Goal: Navigation & Orientation: Find specific page/section

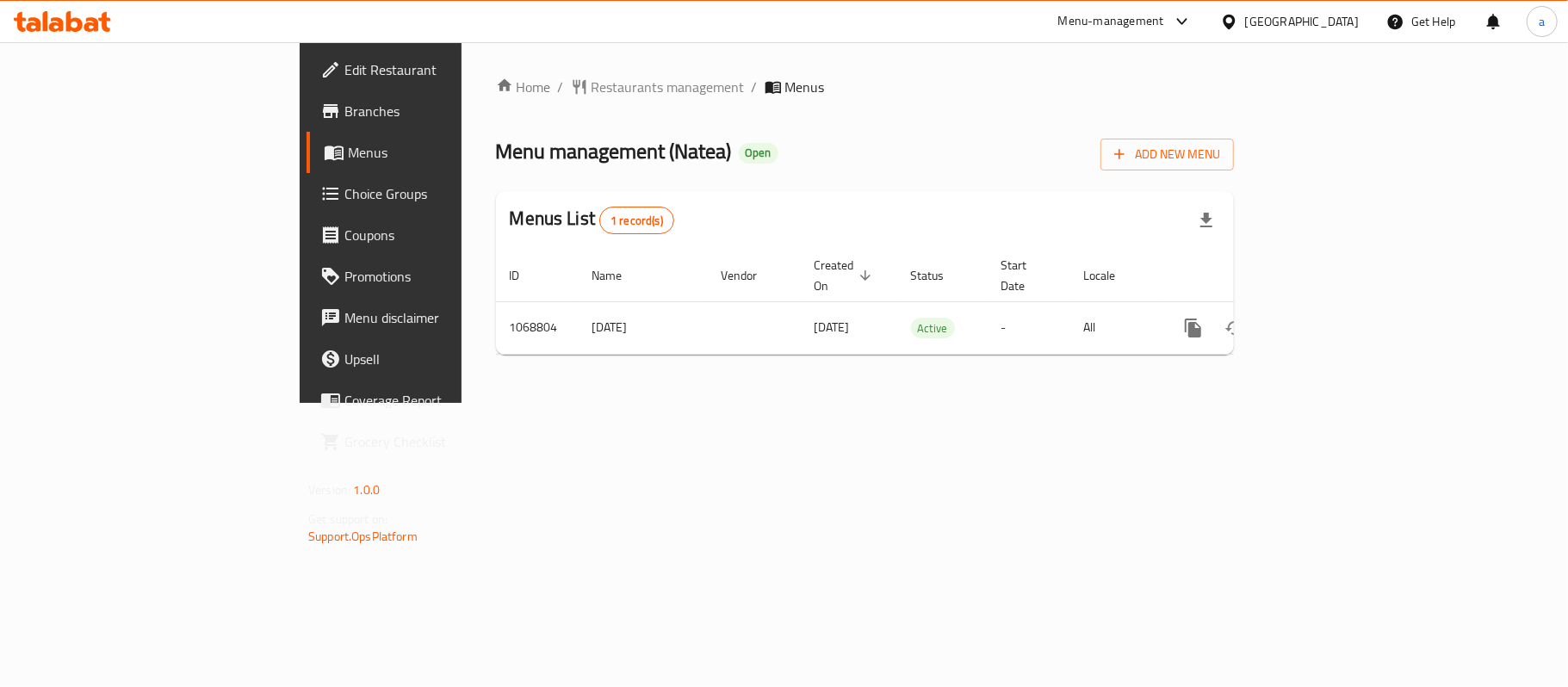
click at [30, 11] on icon at bounding box center [62, 21] width 97 height 21
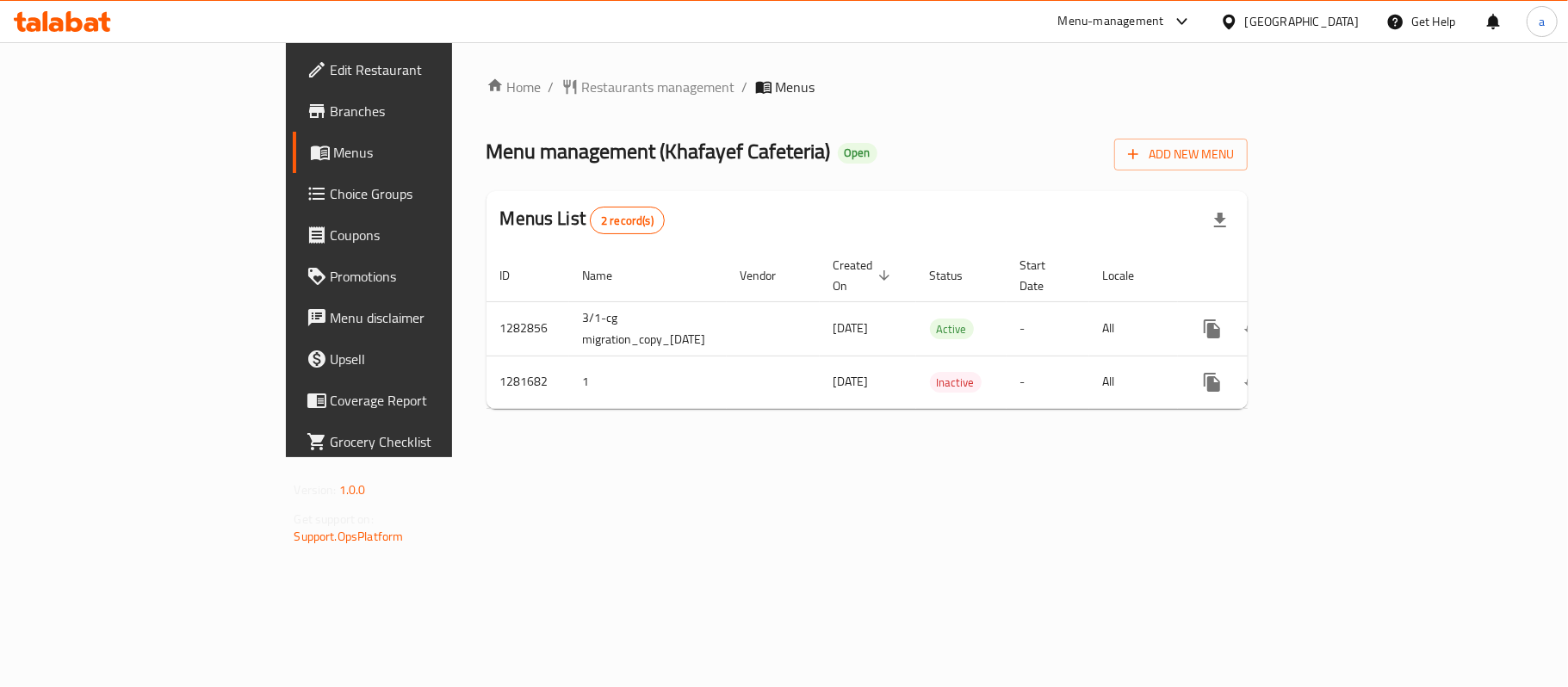
click at [1259, 26] on div "United Arab Emirates" at bounding box center [1302, 21] width 113 height 19
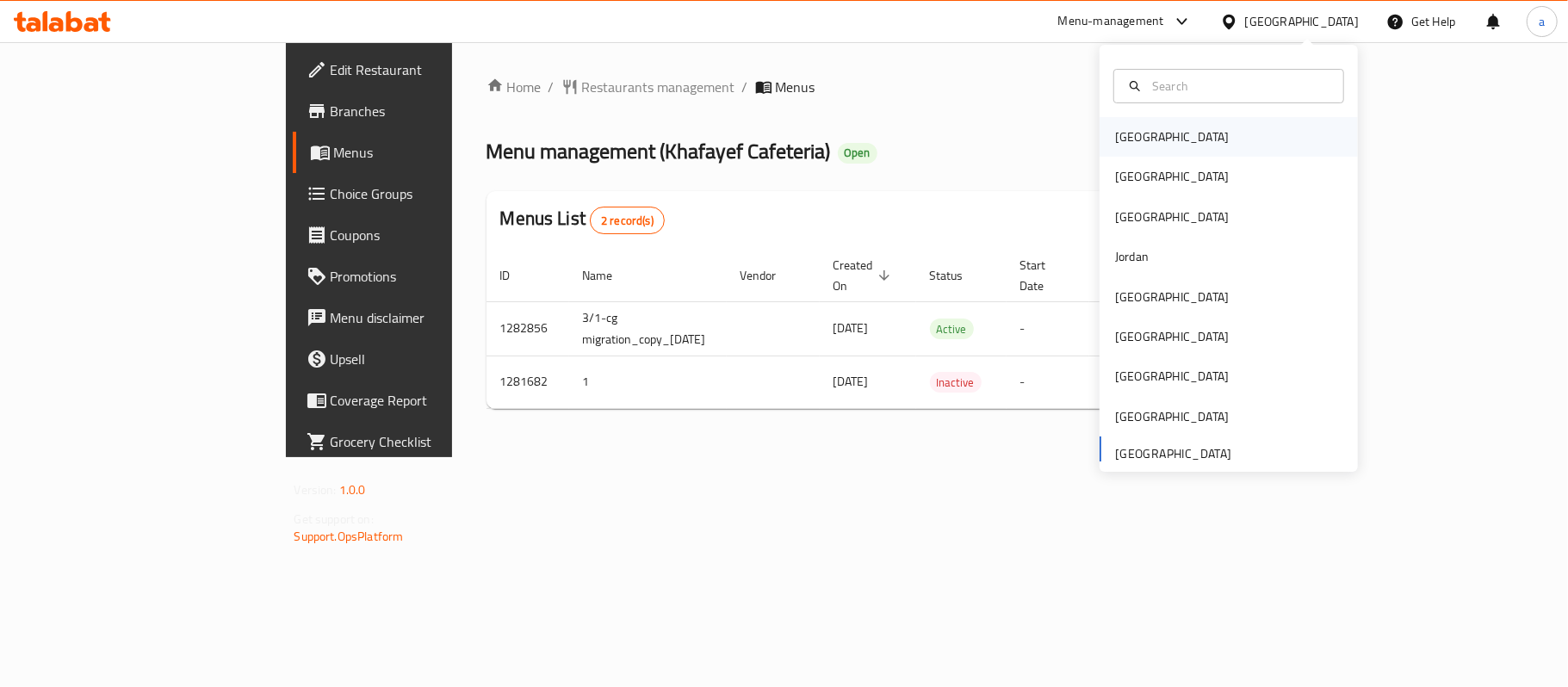
click at [1127, 146] on div "Bahrain" at bounding box center [1172, 137] width 113 height 19
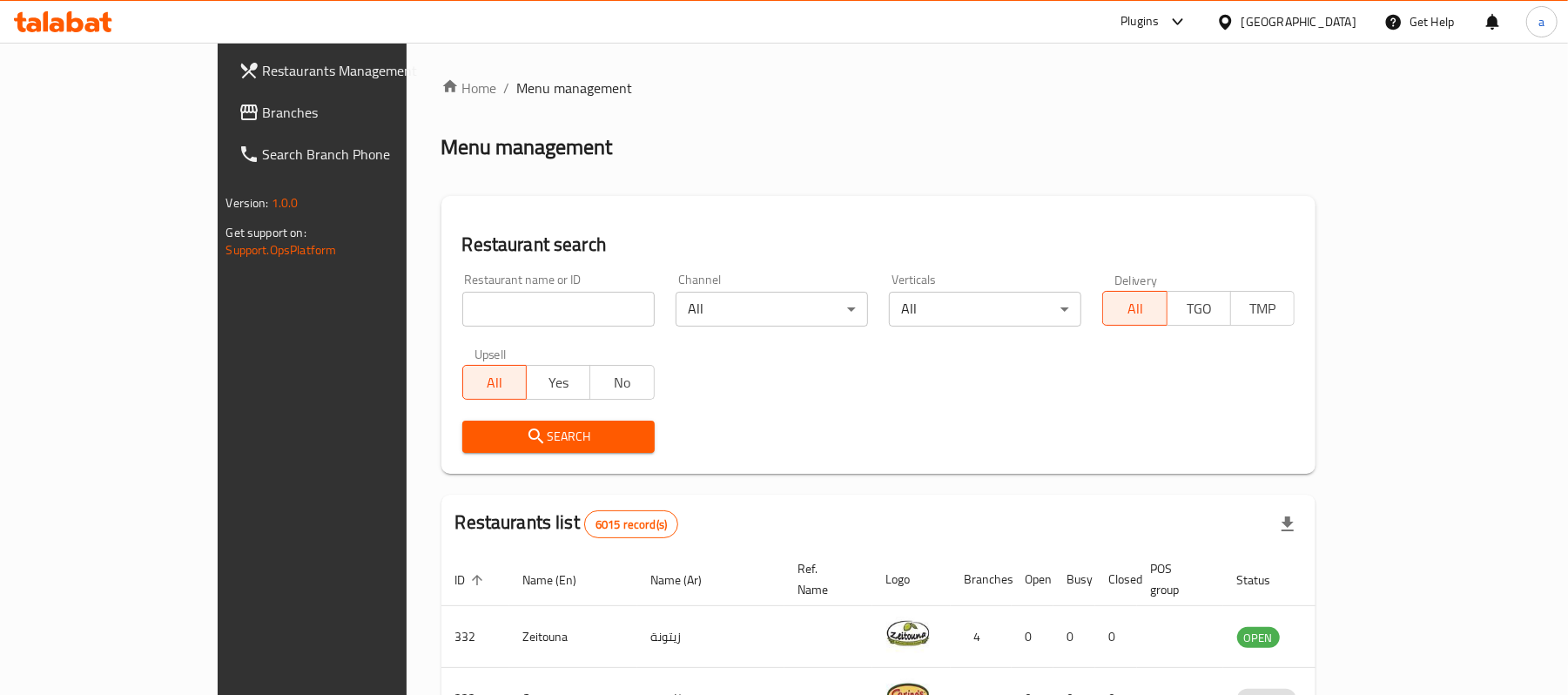
click at [263, 113] on span "Branches" at bounding box center [364, 112] width 203 height 21
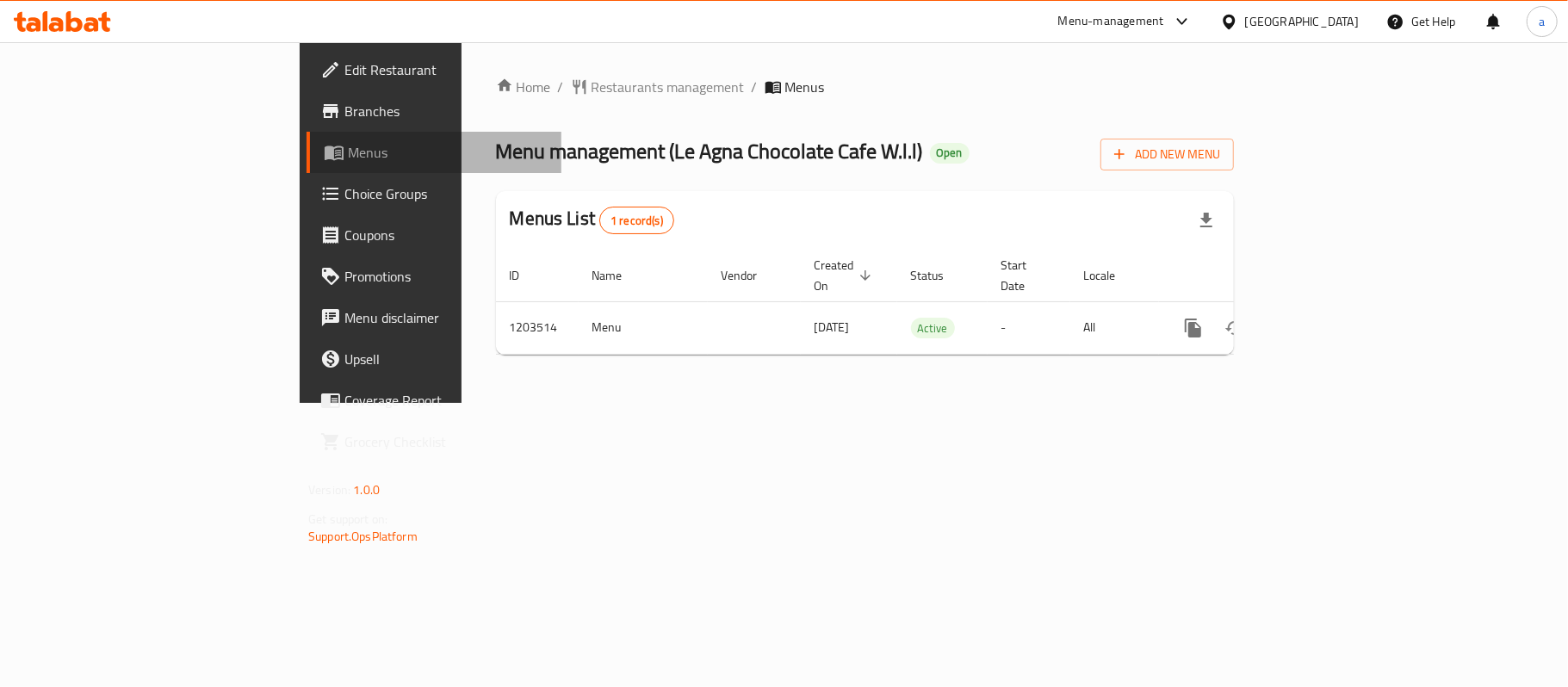
click at [348, 145] on span "Menus" at bounding box center [448, 152] width 200 height 21
click at [100, 14] on icon at bounding box center [62, 21] width 97 height 21
click at [1318, 14] on div "[GEOGRAPHIC_DATA]" at bounding box center [1302, 21] width 113 height 19
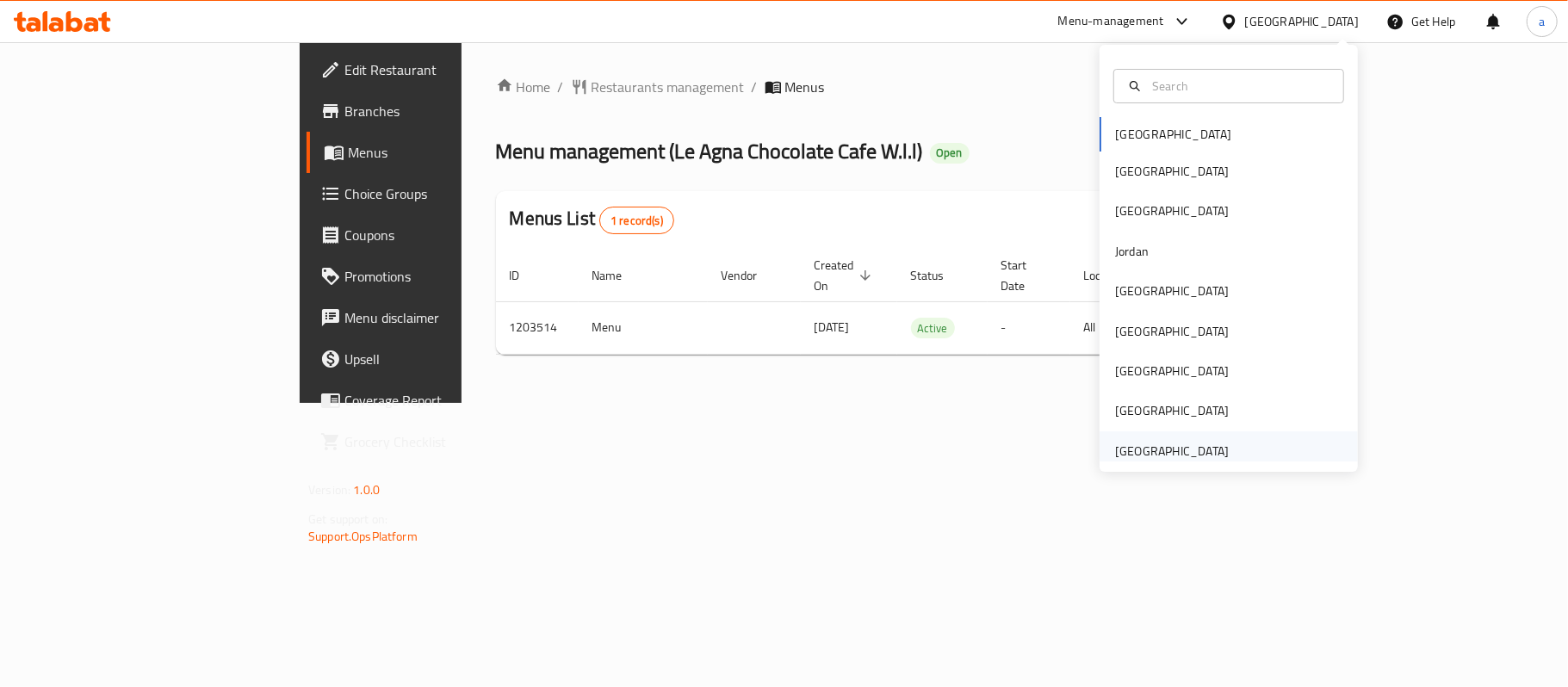
click at [1178, 451] on div "[GEOGRAPHIC_DATA]" at bounding box center [1172, 451] width 113 height 19
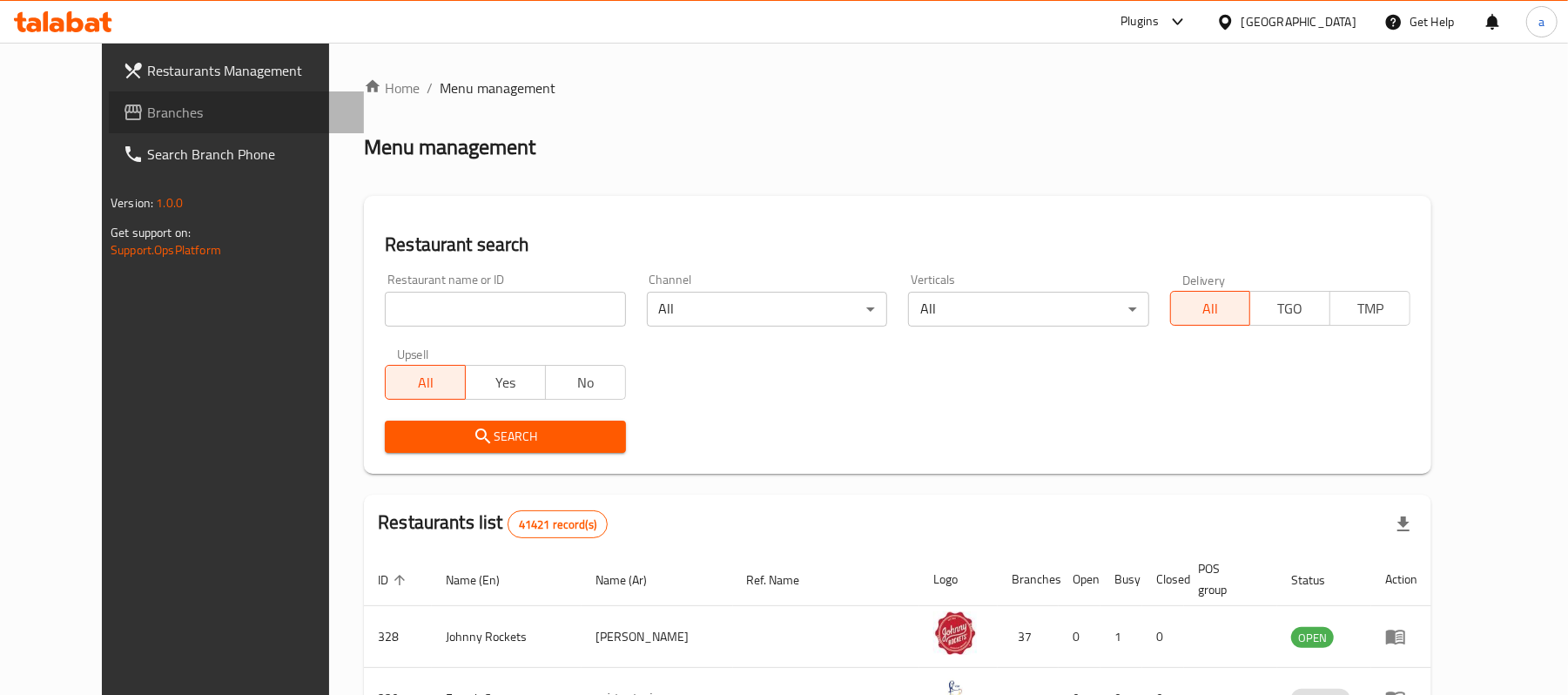
click at [147, 110] on span "Branches" at bounding box center [248, 112] width 203 height 21
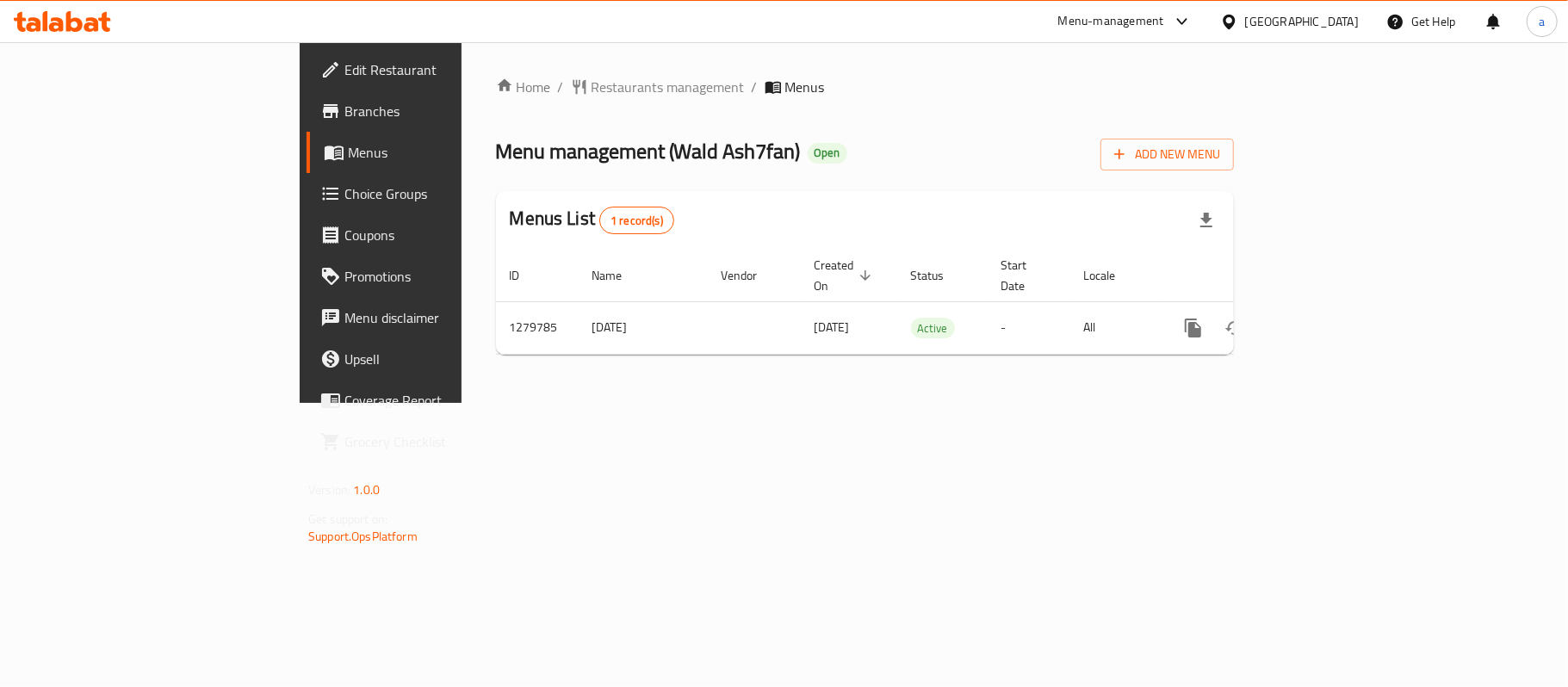
click at [1261, 18] on div "[GEOGRAPHIC_DATA]" at bounding box center [1302, 21] width 113 height 19
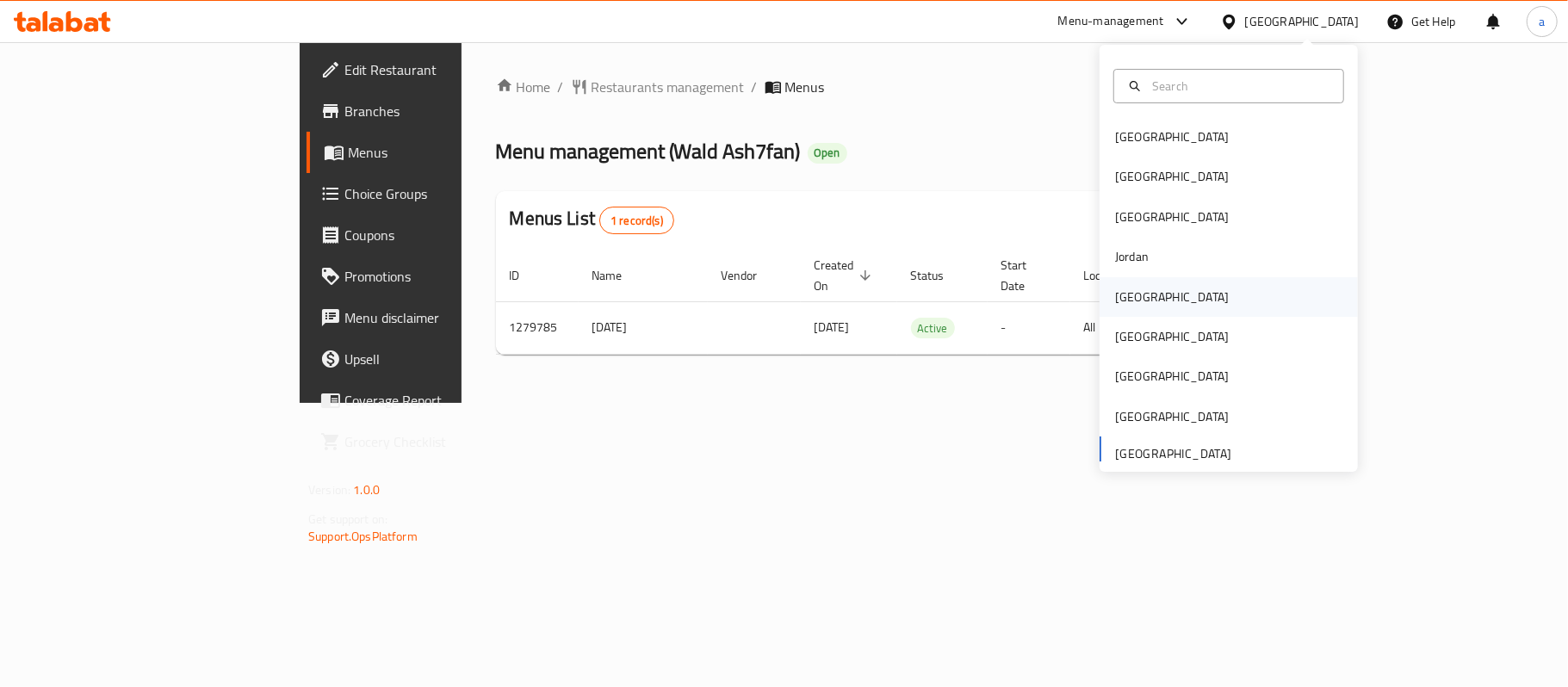
click at [1119, 300] on div "[GEOGRAPHIC_DATA]" at bounding box center [1172, 297] width 113 height 19
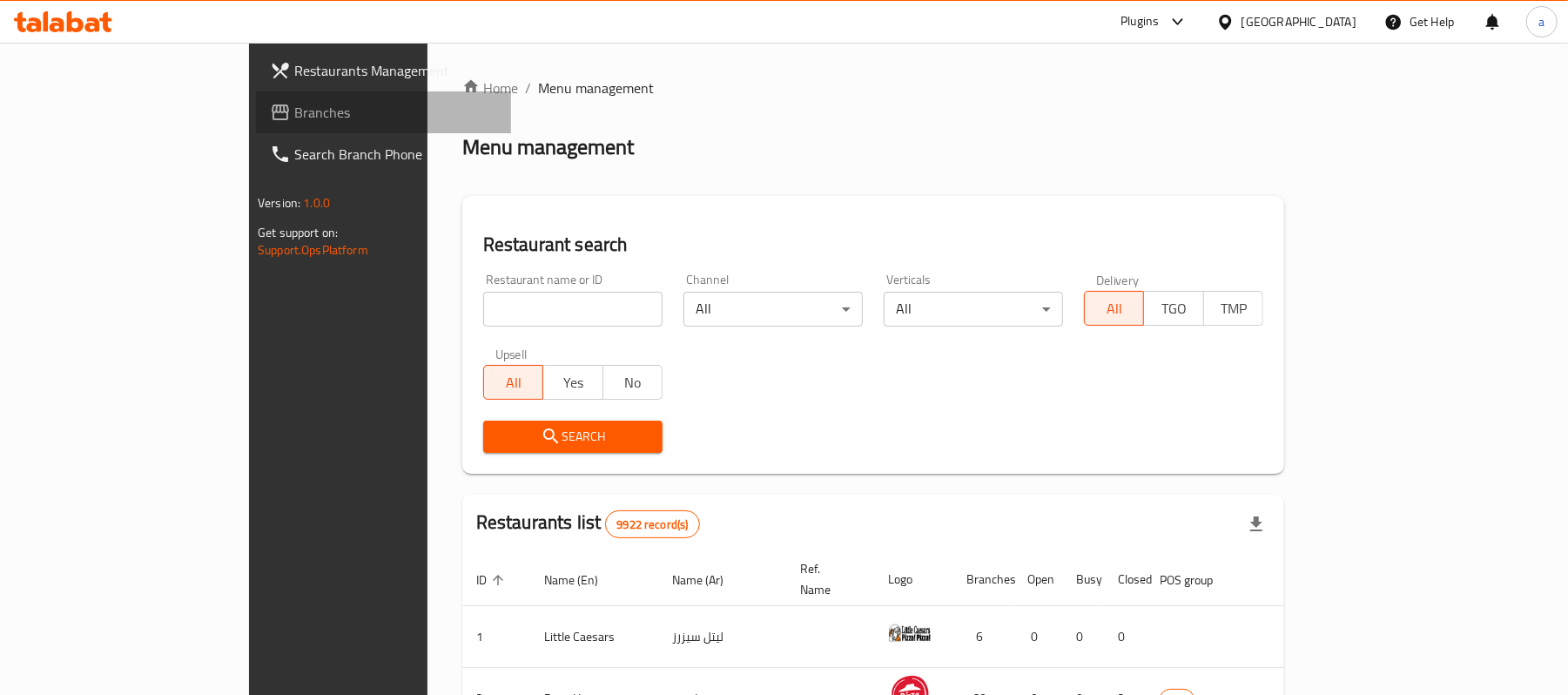
click at [256, 92] on link "Branches" at bounding box center [383, 113] width 255 height 42
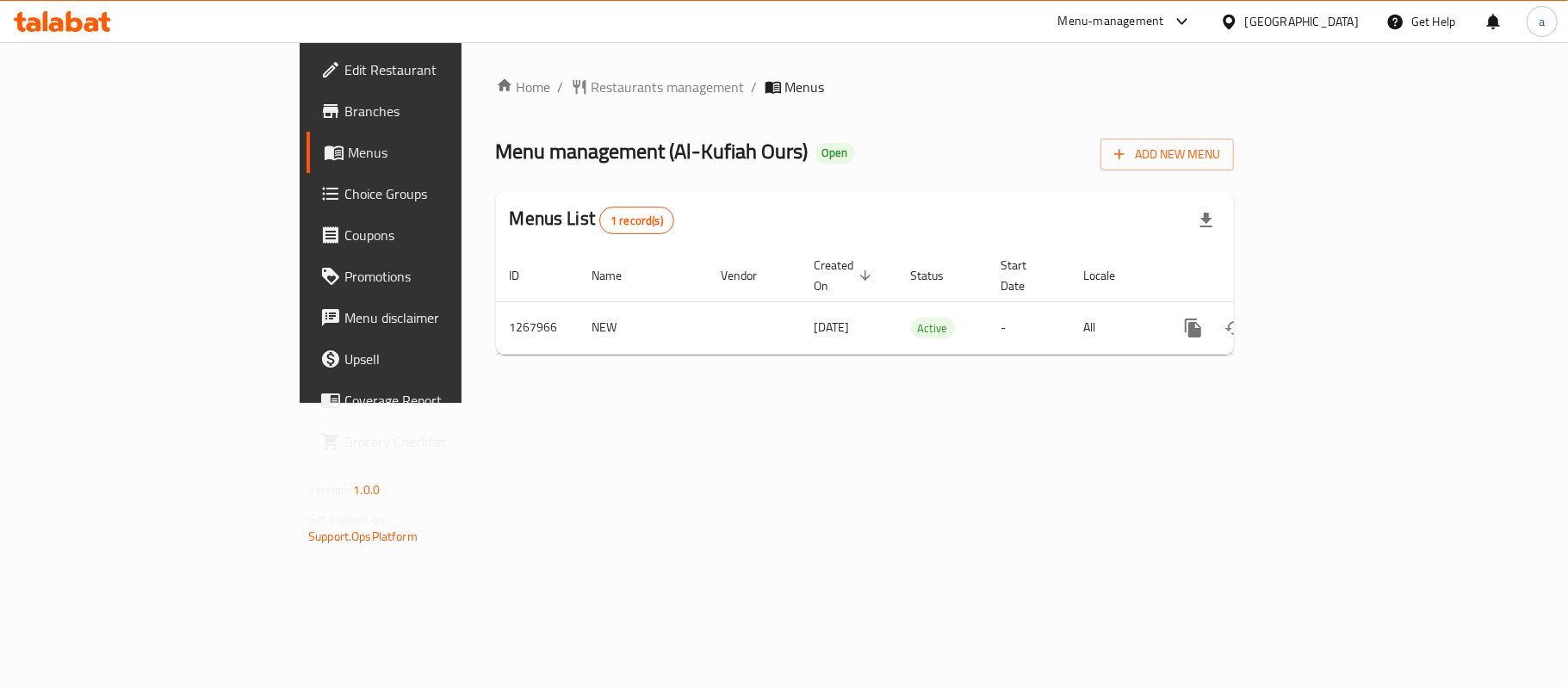
click at [1335, 13] on div "[GEOGRAPHIC_DATA]" at bounding box center [1302, 21] width 113 height 19
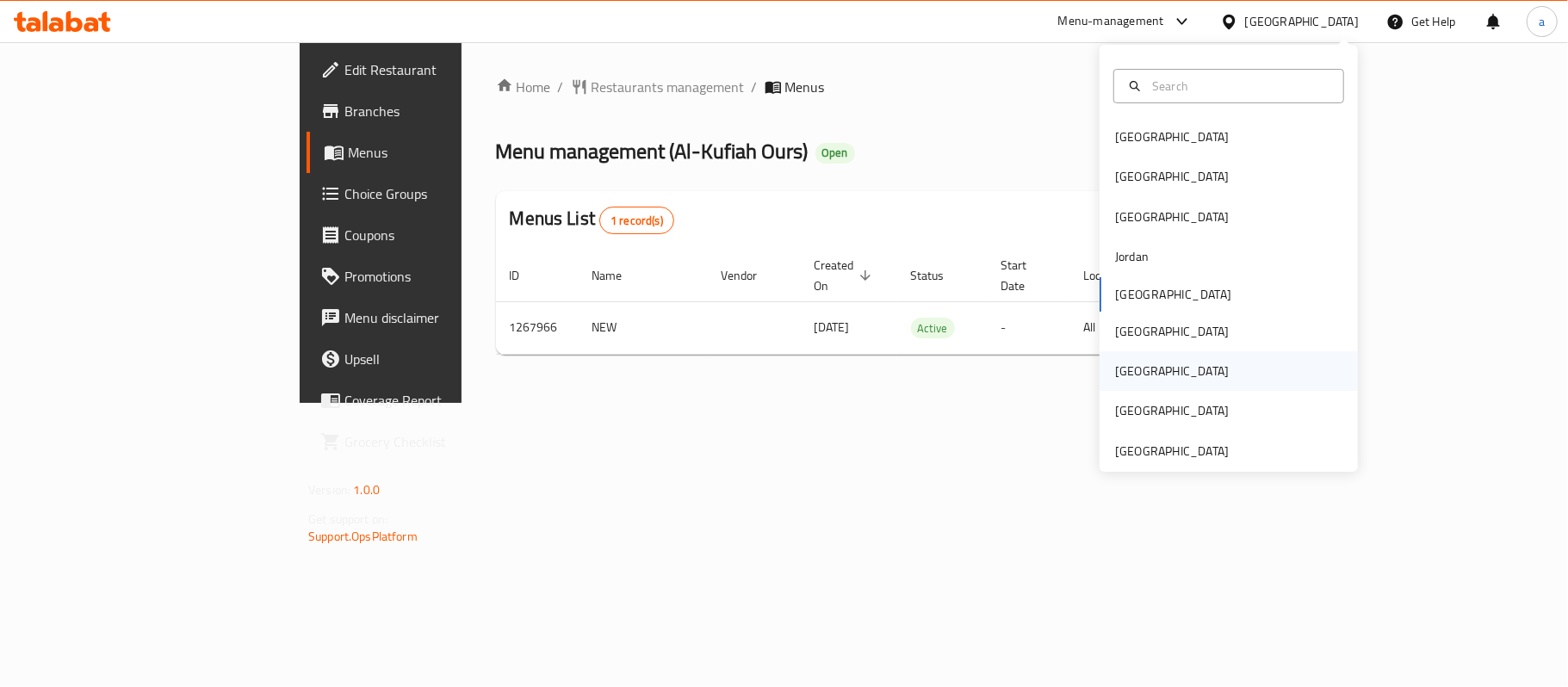
click at [1116, 361] on div "[GEOGRAPHIC_DATA]" at bounding box center [1172, 370] width 113 height 19
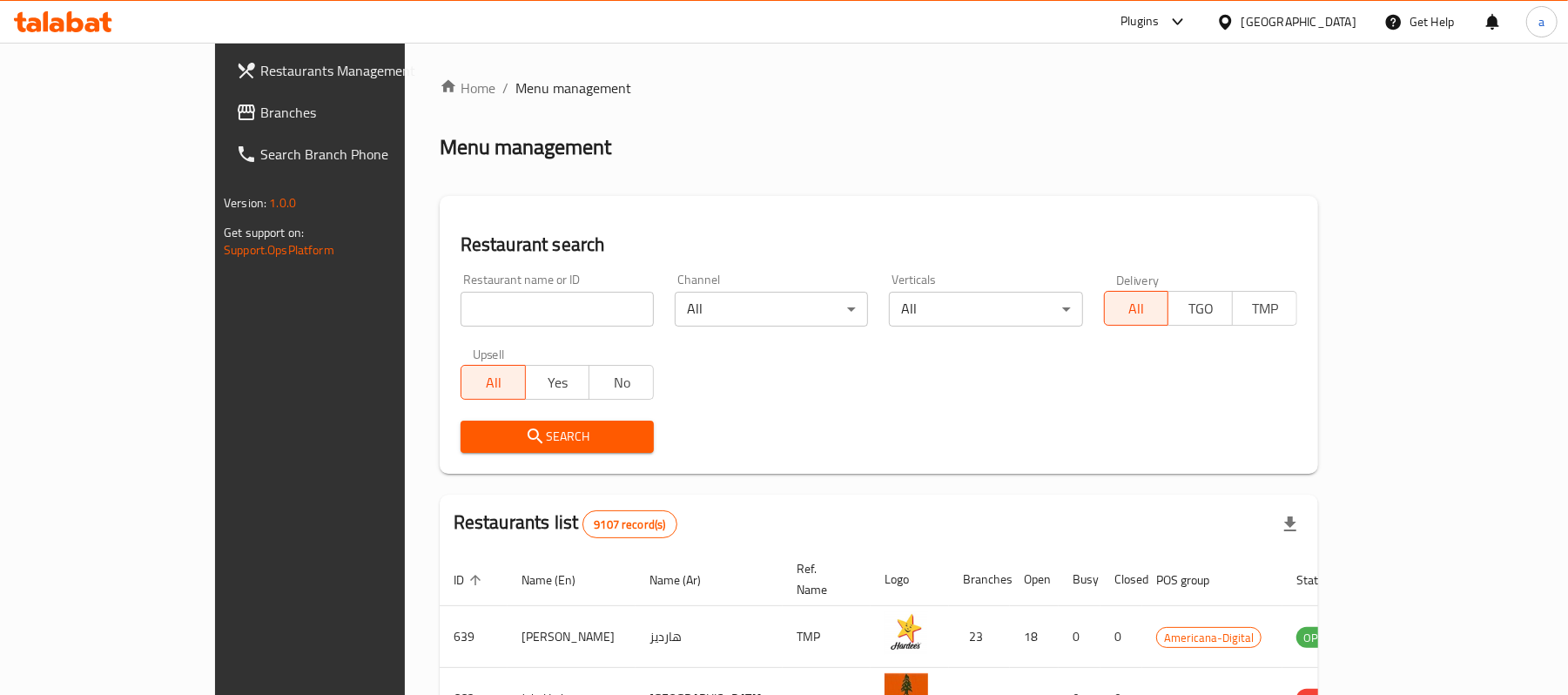
click at [260, 115] on span "Branches" at bounding box center [361, 112] width 203 height 21
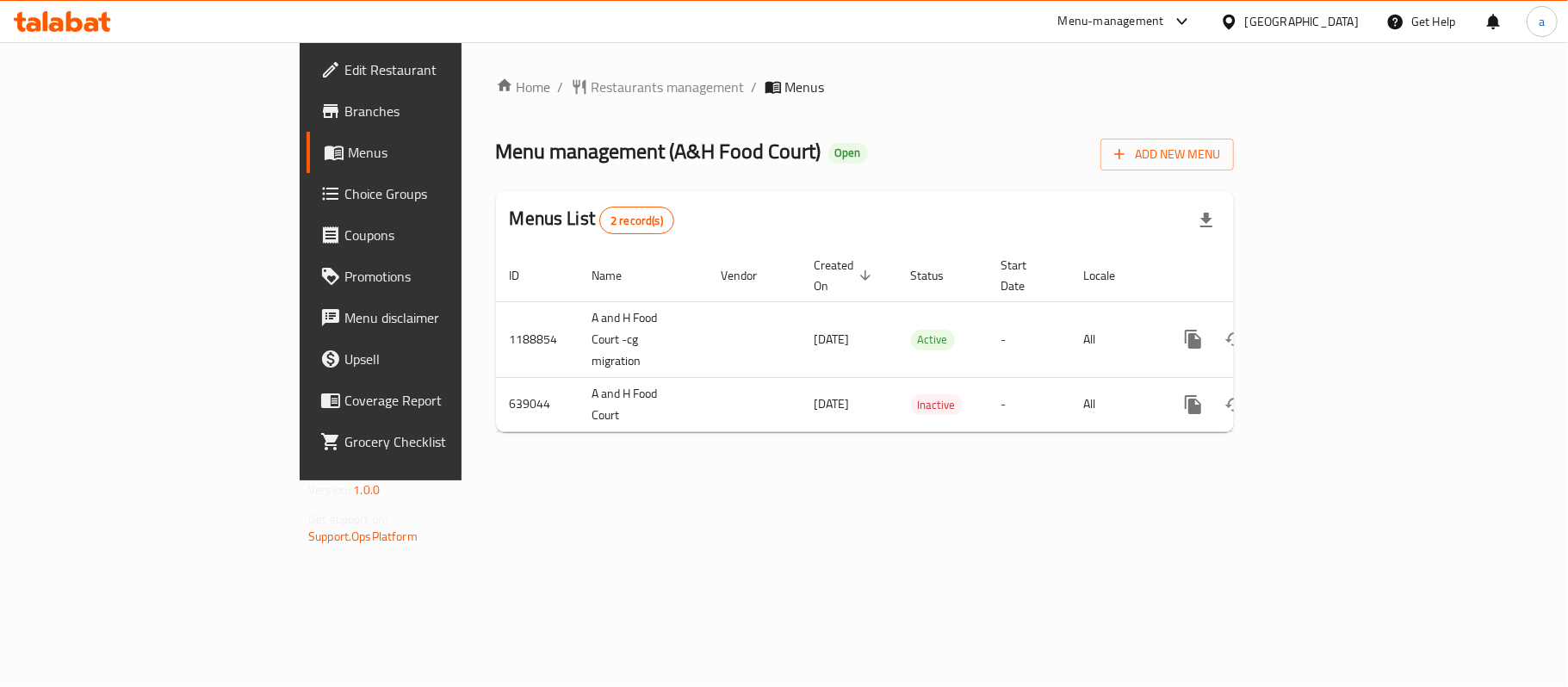
click at [1340, 21] on div "[GEOGRAPHIC_DATA]" at bounding box center [1302, 21] width 113 height 19
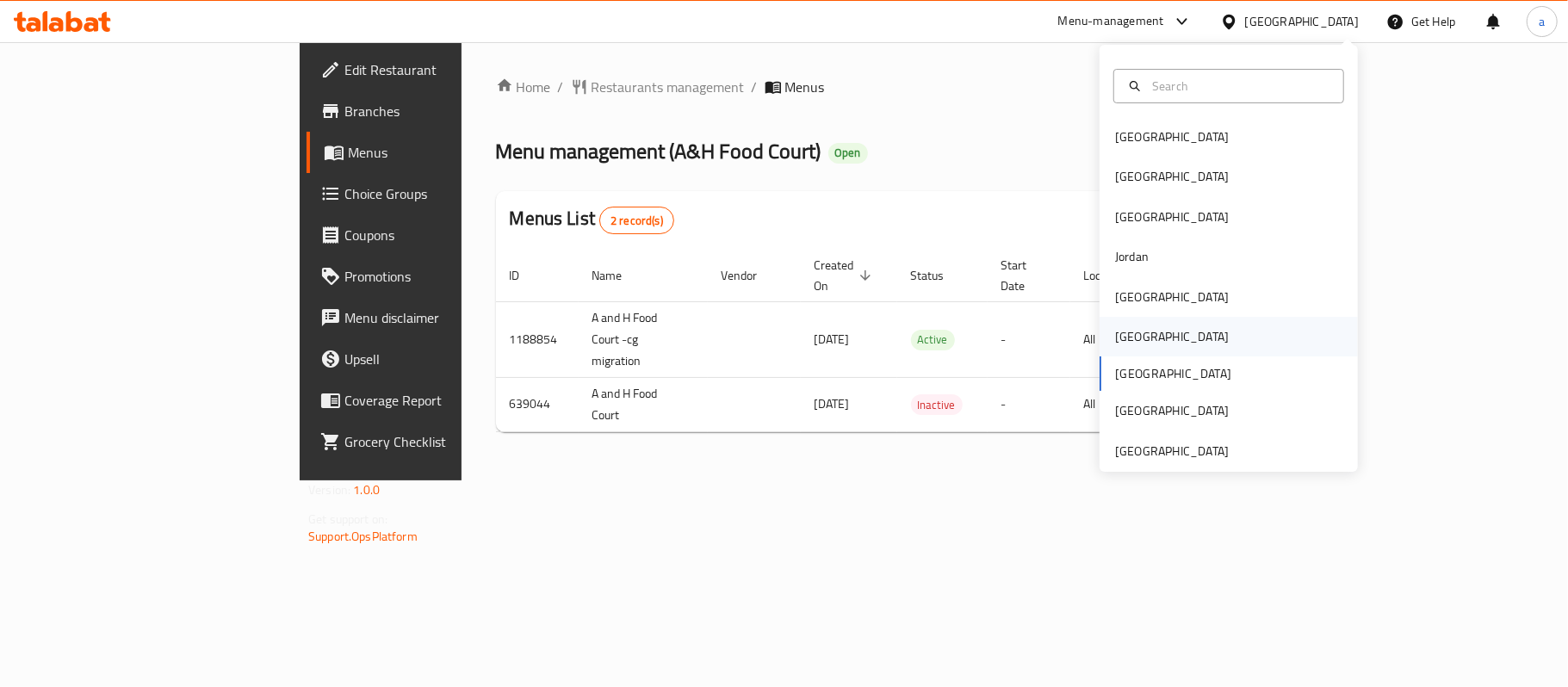
click at [1123, 344] on div "Oman" at bounding box center [1172, 336] width 113 height 19
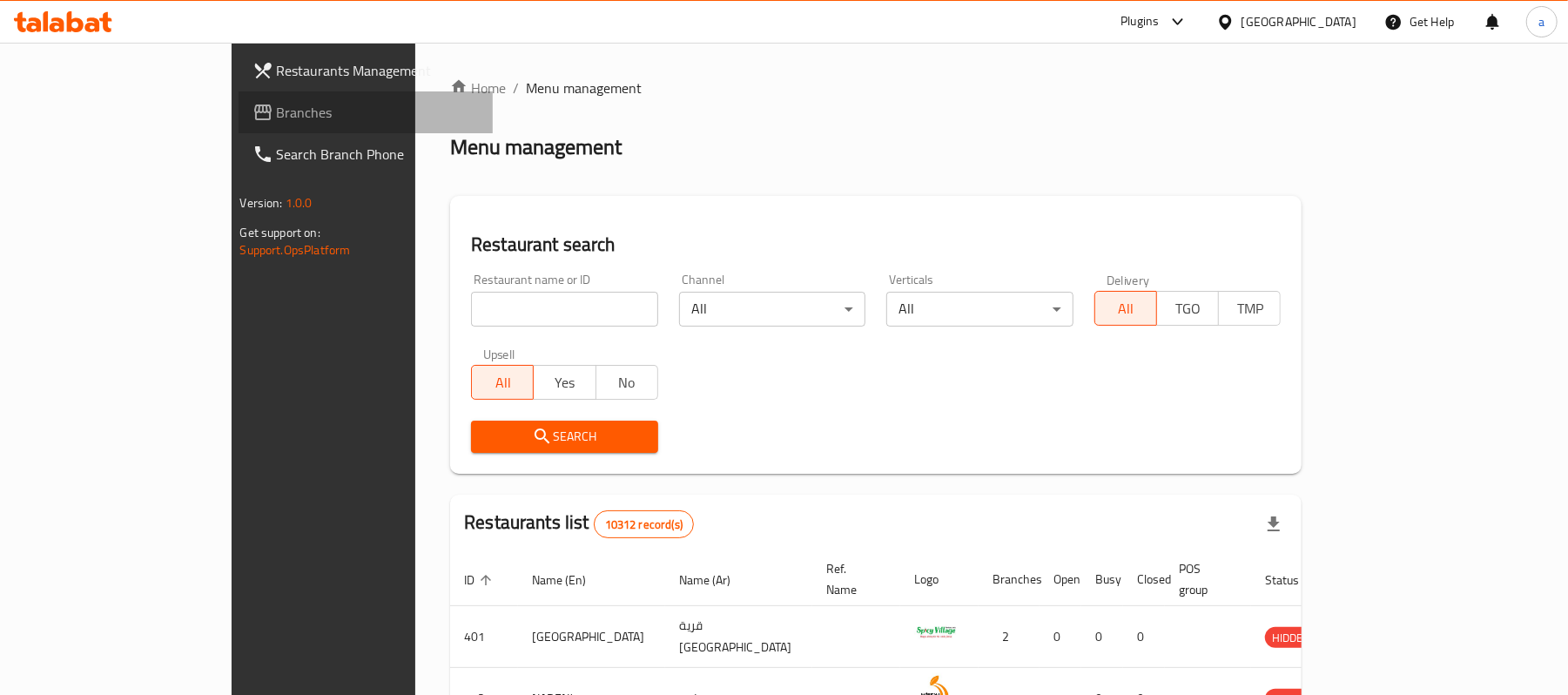
click at [276, 110] on span "Branches" at bounding box center [377, 112] width 203 height 21
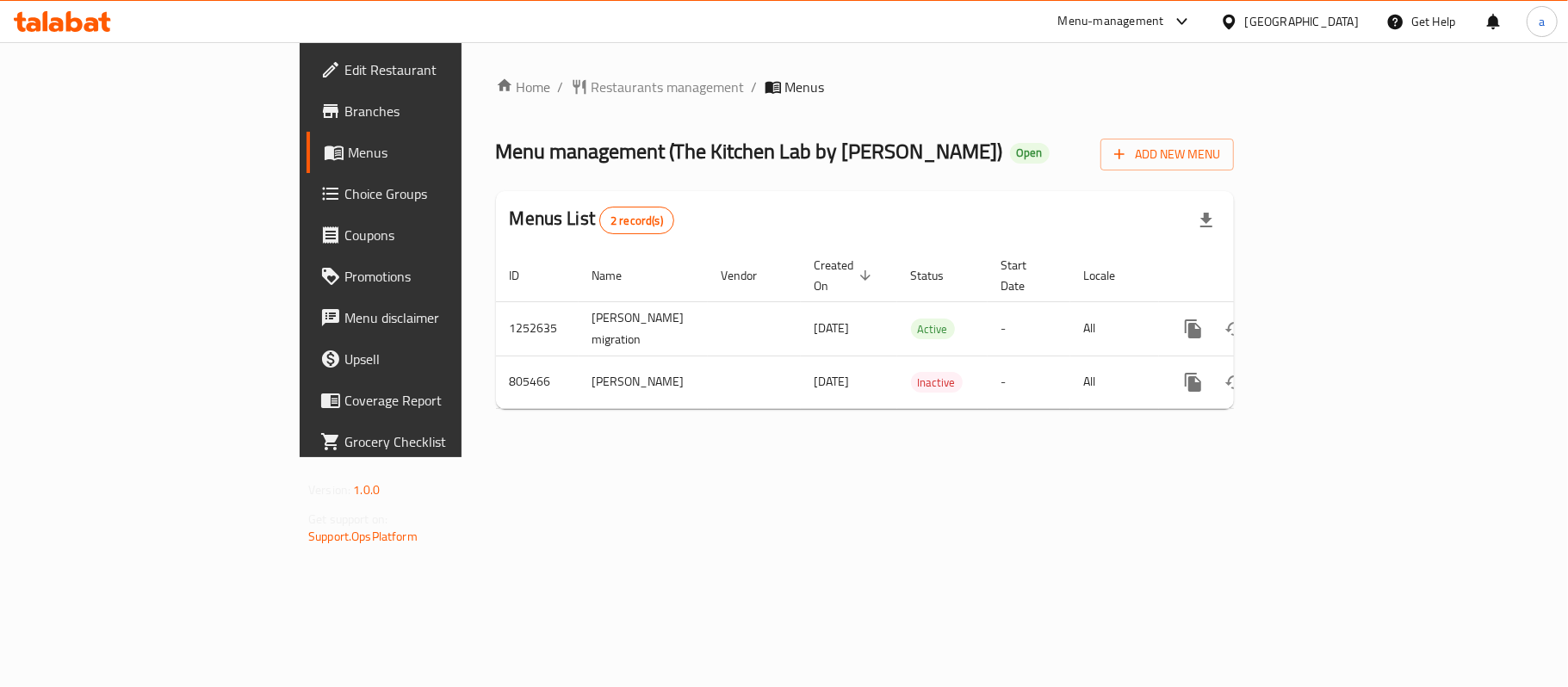
click at [1344, 29] on div "[GEOGRAPHIC_DATA]" at bounding box center [1302, 21] width 113 height 19
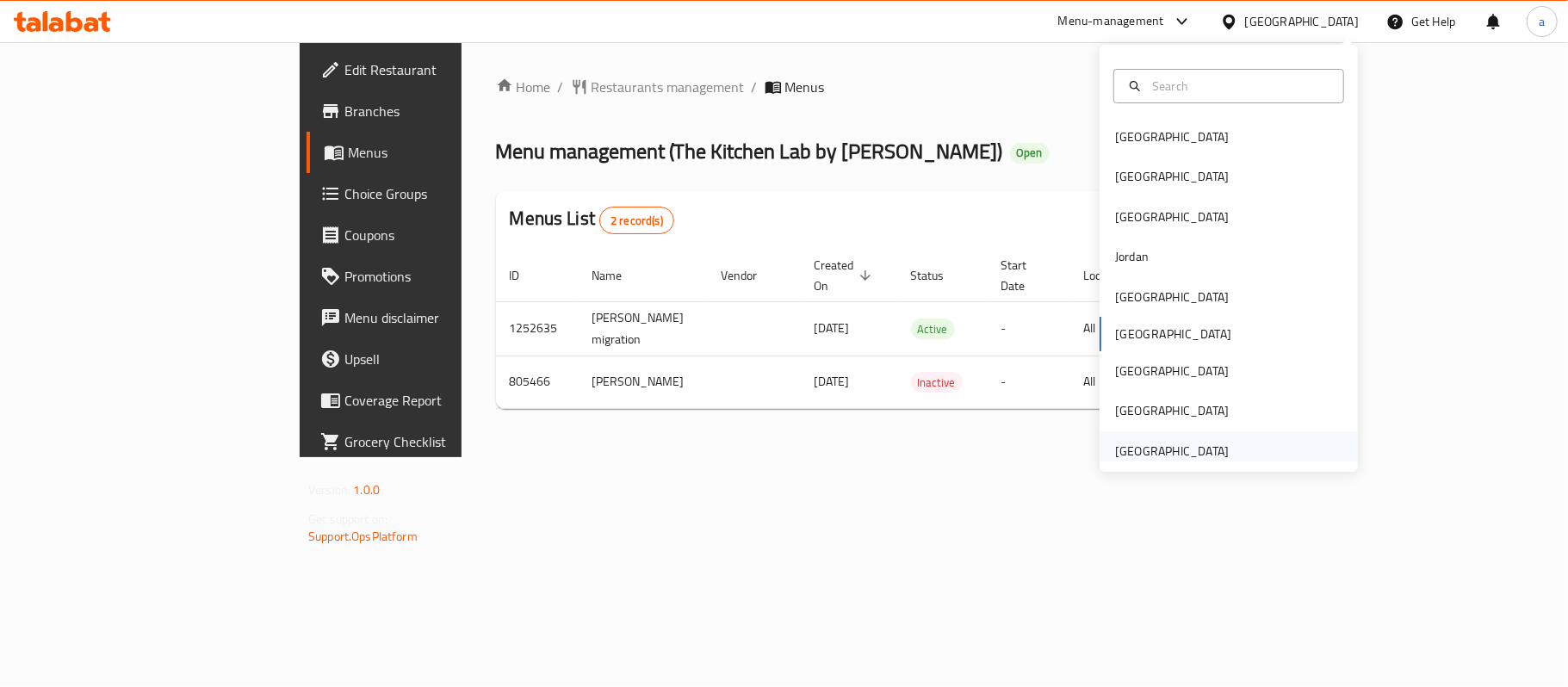
click at [1144, 454] on div "[GEOGRAPHIC_DATA]" at bounding box center [1172, 451] width 113 height 19
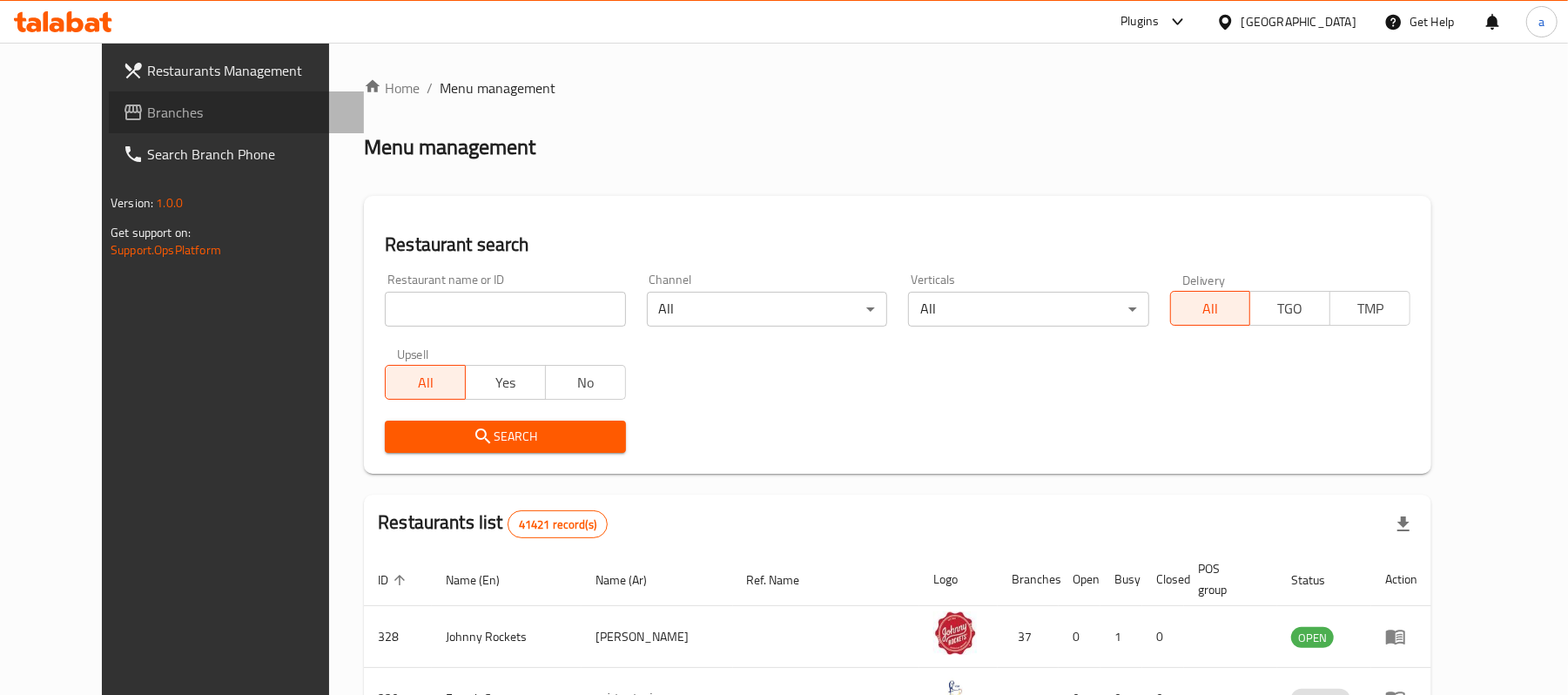
click at [147, 102] on span "Branches" at bounding box center [248, 112] width 203 height 21
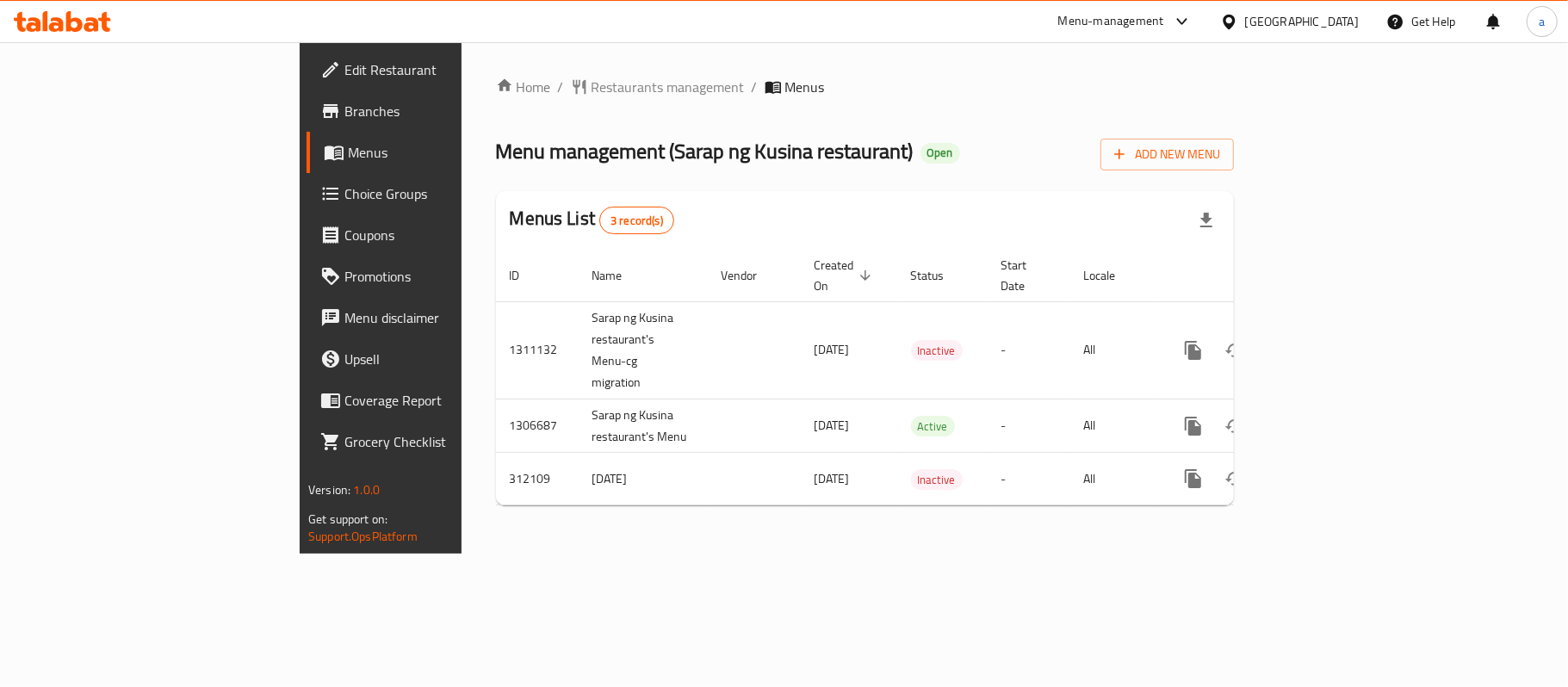
click at [1322, 10] on div "[GEOGRAPHIC_DATA]" at bounding box center [1289, 22] width 166 height 41
click at [1286, 30] on div "United Arab Emirates" at bounding box center [1302, 21] width 113 height 19
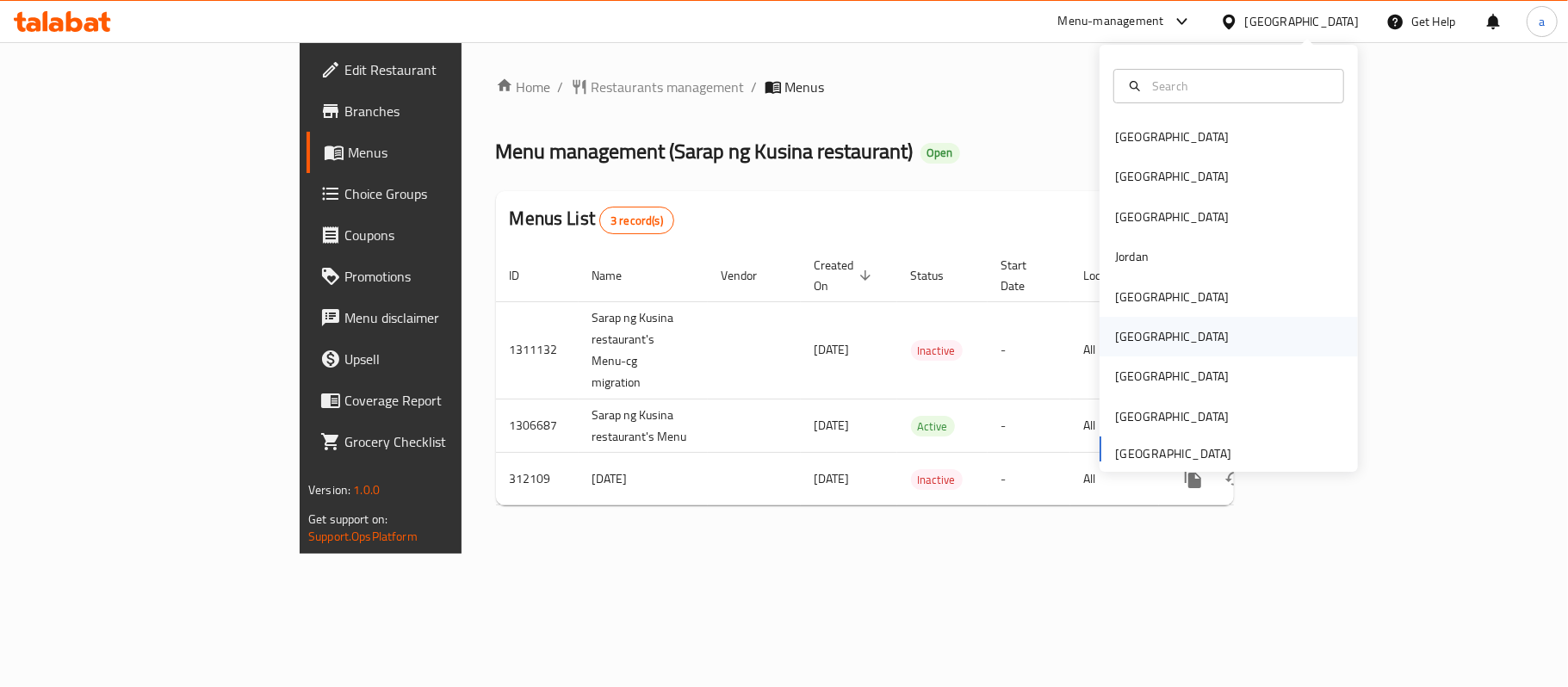
drag, startPoint x: 1131, startPoint y: 335, endPoint x: 1123, endPoint y: 331, distance: 8.9
click at [1123, 331] on div "[GEOGRAPHIC_DATA]" at bounding box center [1171, 336] width 141 height 40
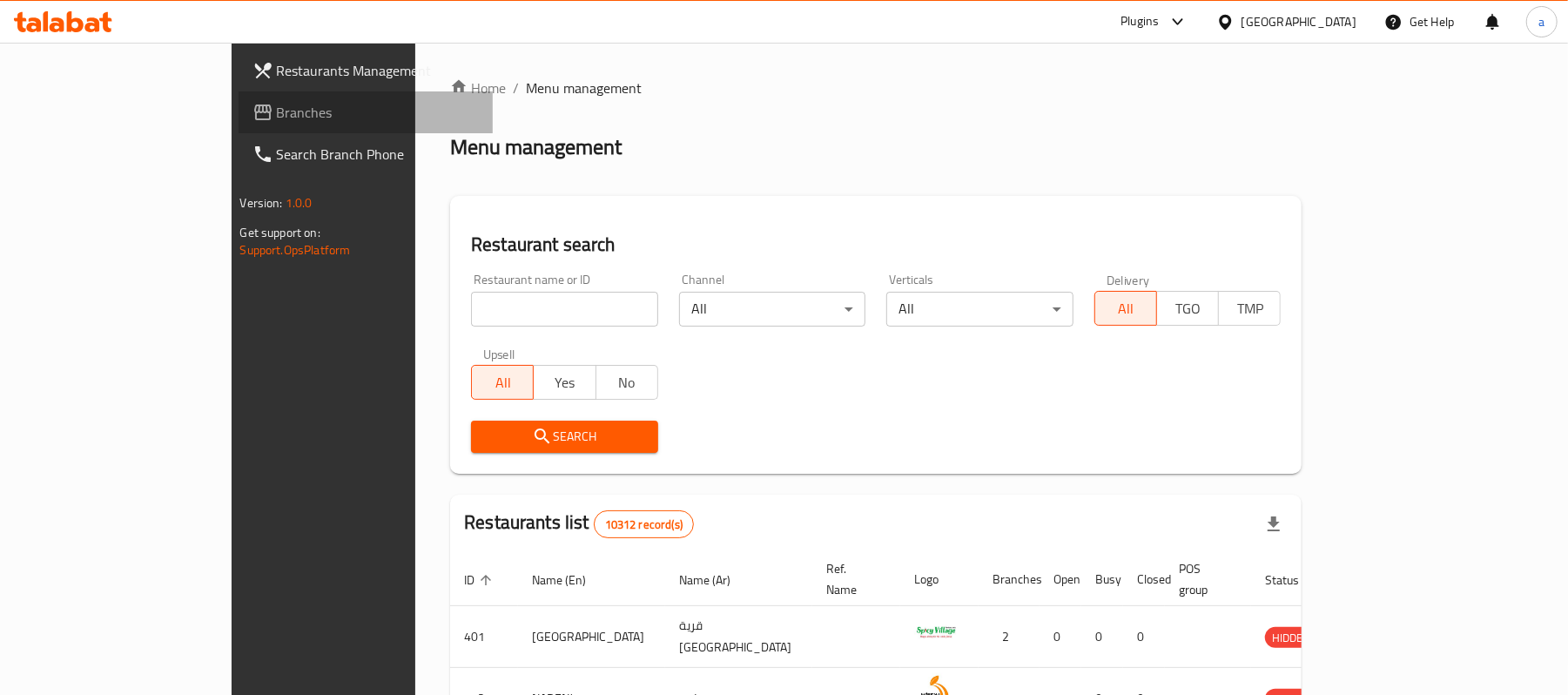
click at [238, 124] on link "Branches" at bounding box center [366, 113] width 255 height 42
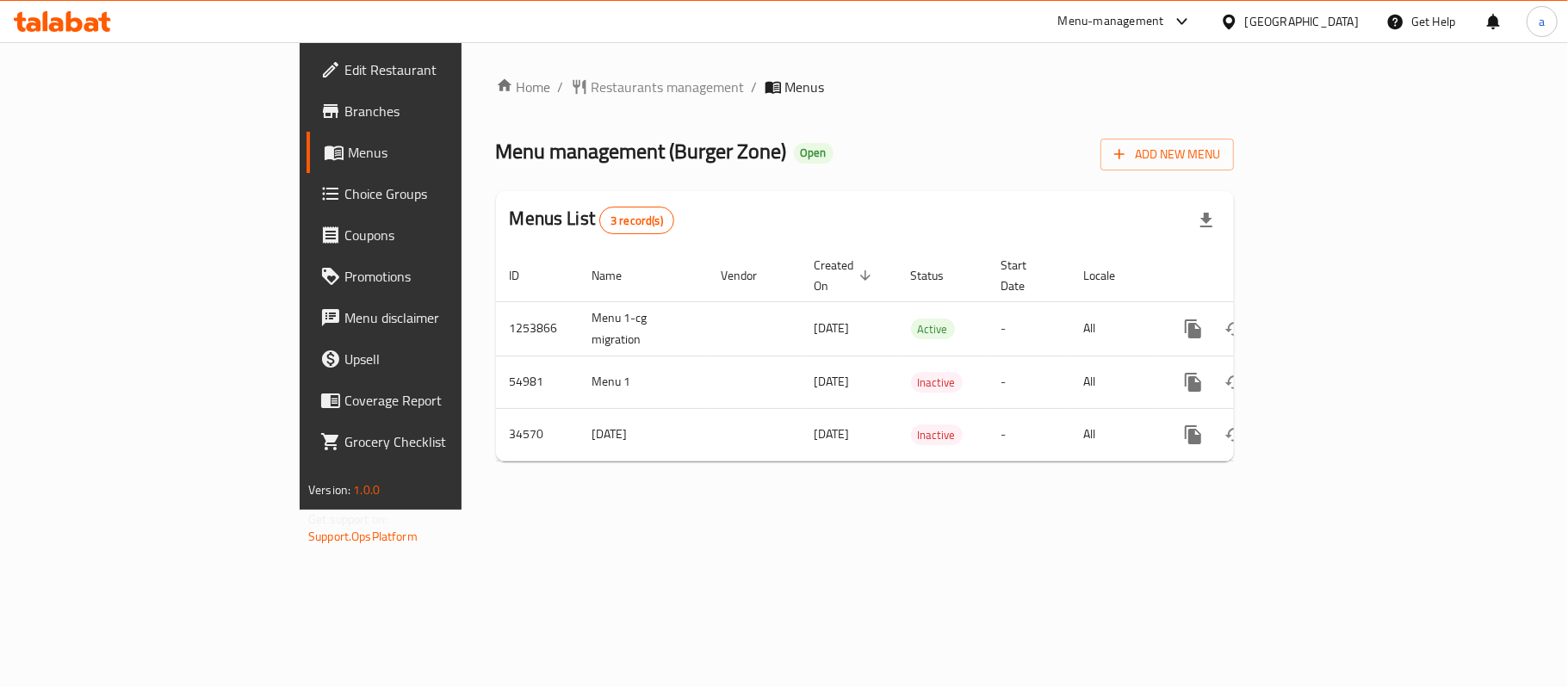
click at [1350, 15] on div "[GEOGRAPHIC_DATA]" at bounding box center [1302, 21] width 113 height 19
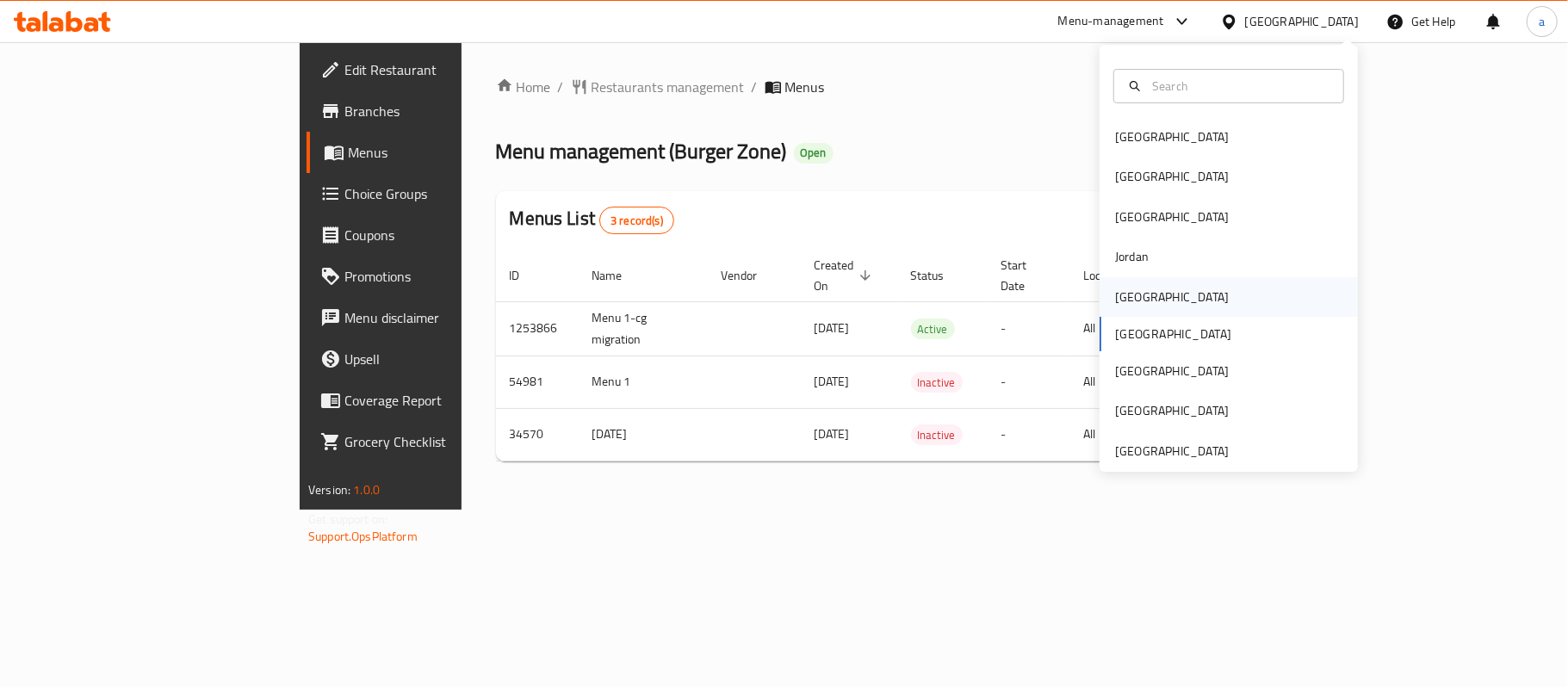
click at [1161, 286] on div "[GEOGRAPHIC_DATA]" at bounding box center [1228, 297] width 258 height 40
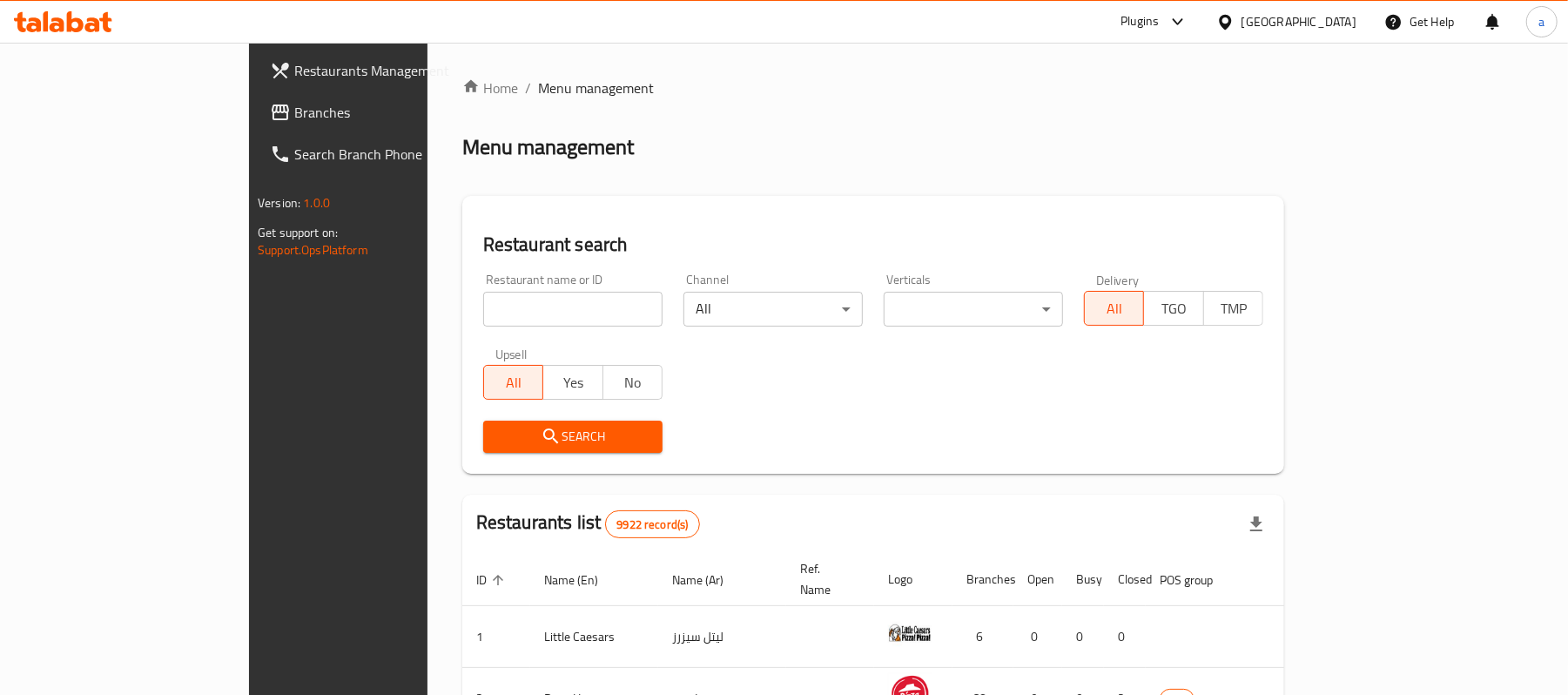
click at [295, 110] on span "Branches" at bounding box center [396, 112] width 203 height 21
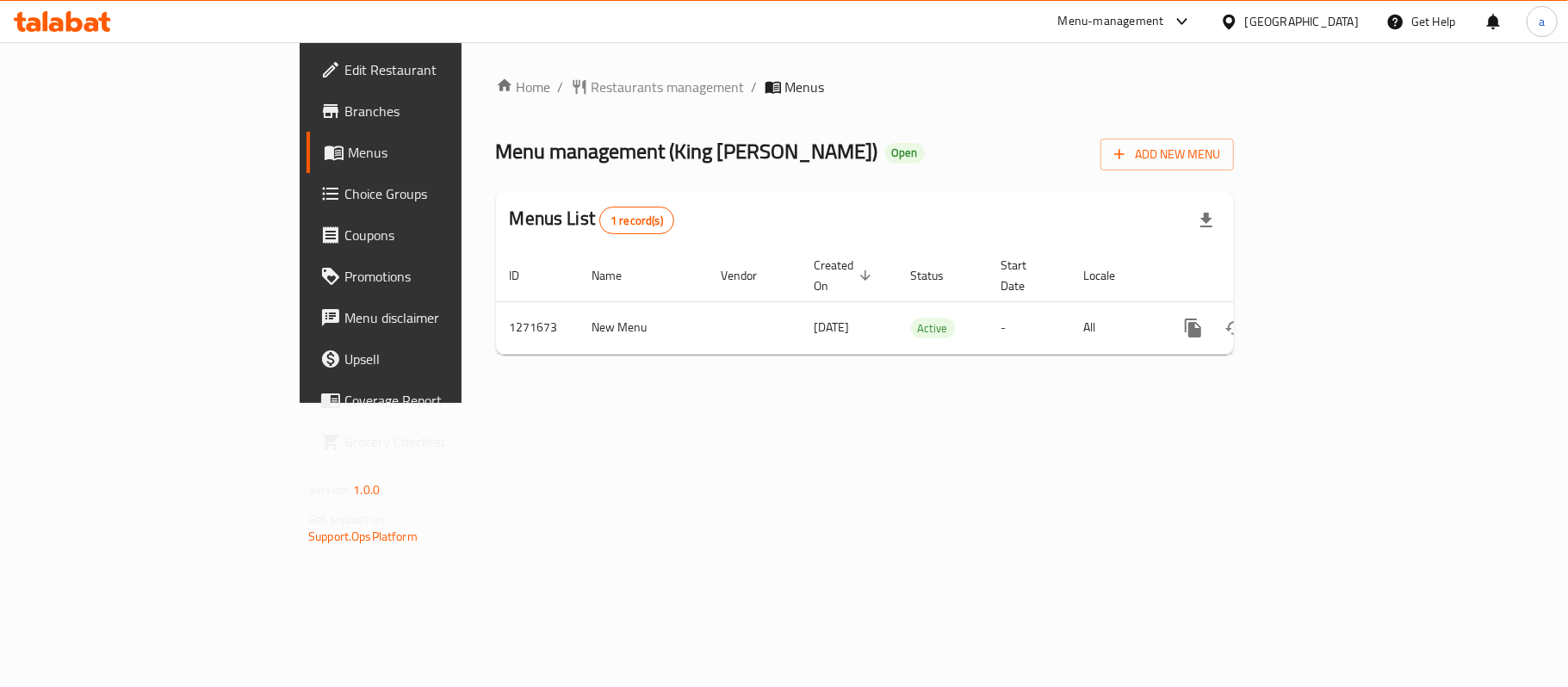
click at [1357, 22] on div "[GEOGRAPHIC_DATA]" at bounding box center [1302, 21] width 113 height 19
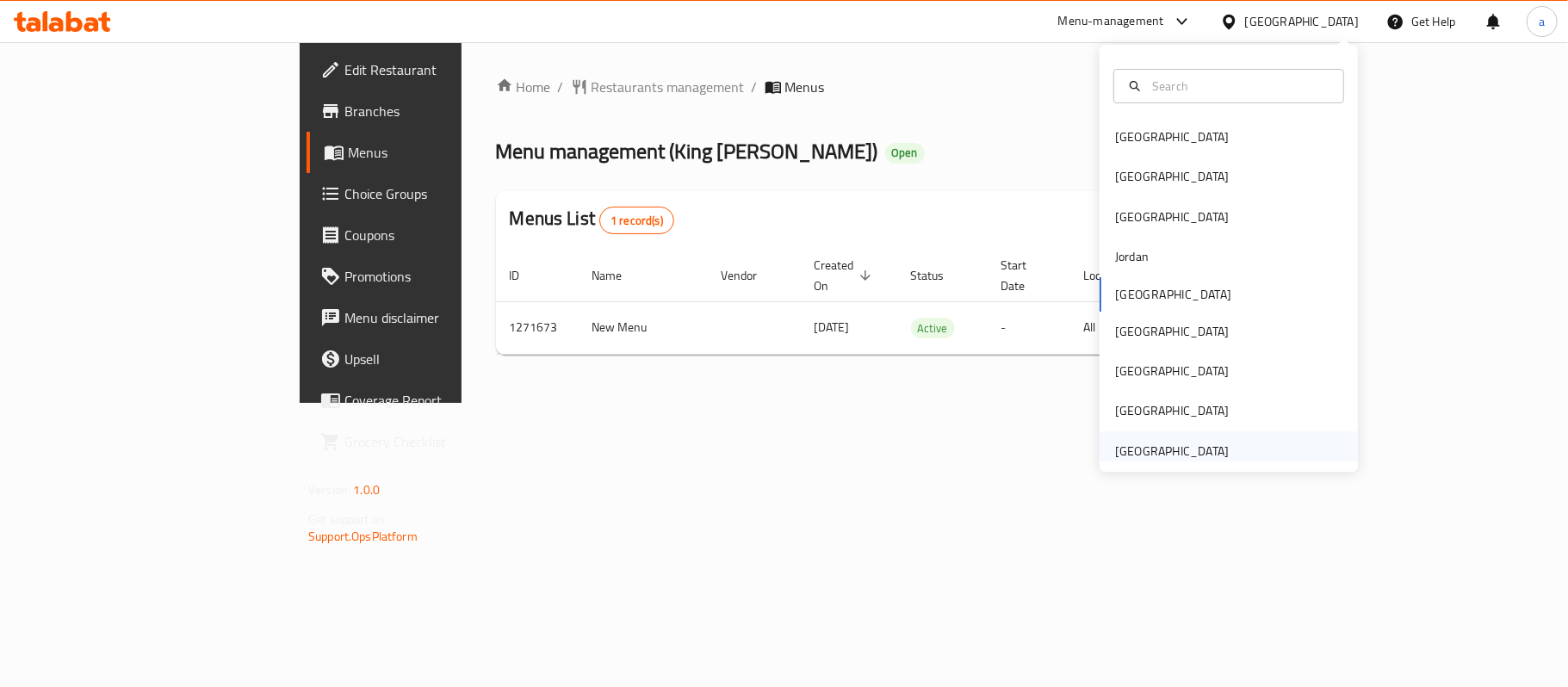
click at [1160, 451] on div "[GEOGRAPHIC_DATA]" at bounding box center [1172, 451] width 113 height 19
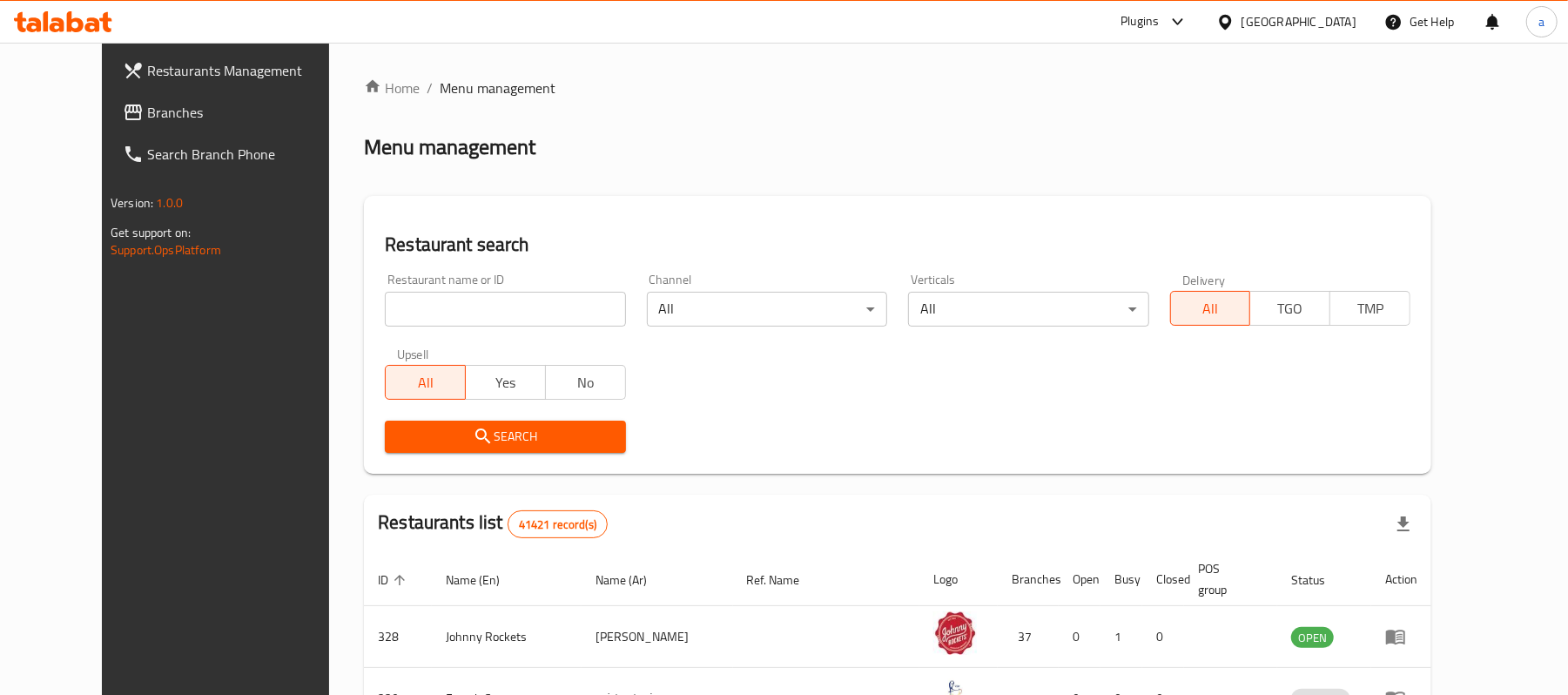
click at [147, 106] on span "Branches" at bounding box center [248, 112] width 203 height 21
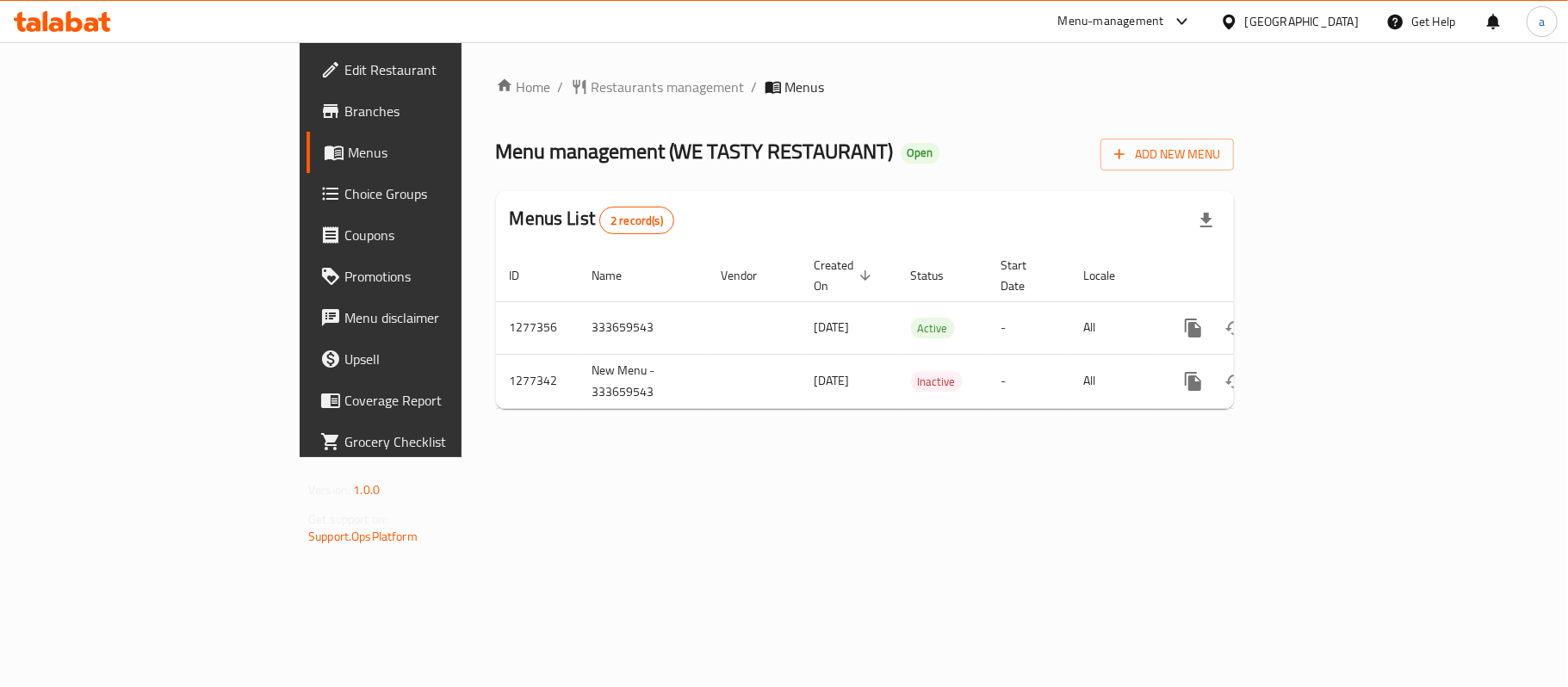
click at [1266, 2] on div "[GEOGRAPHIC_DATA]" at bounding box center [1289, 22] width 166 height 41
click at [1283, 25] on div "[GEOGRAPHIC_DATA]" at bounding box center [1302, 21] width 113 height 19
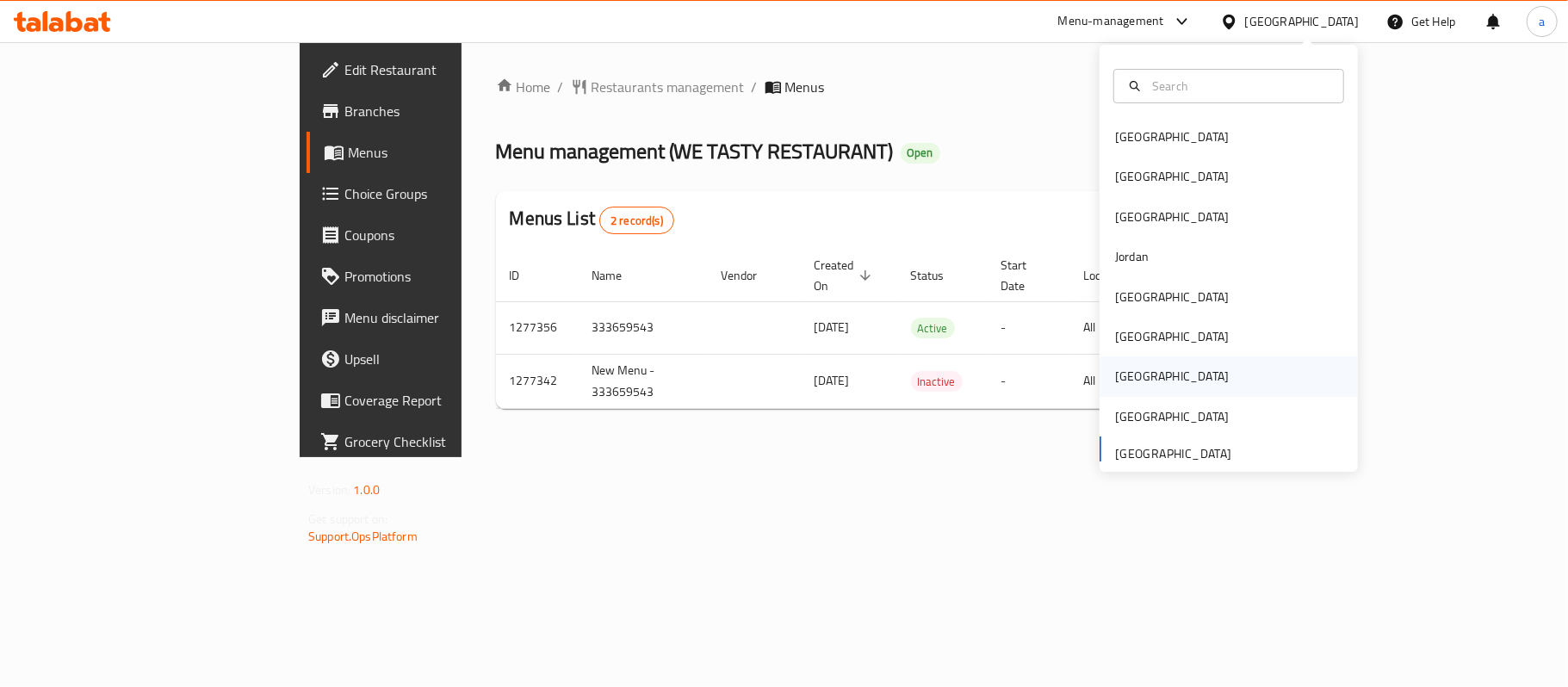
click at [1127, 369] on div "[GEOGRAPHIC_DATA]" at bounding box center [1171, 376] width 141 height 40
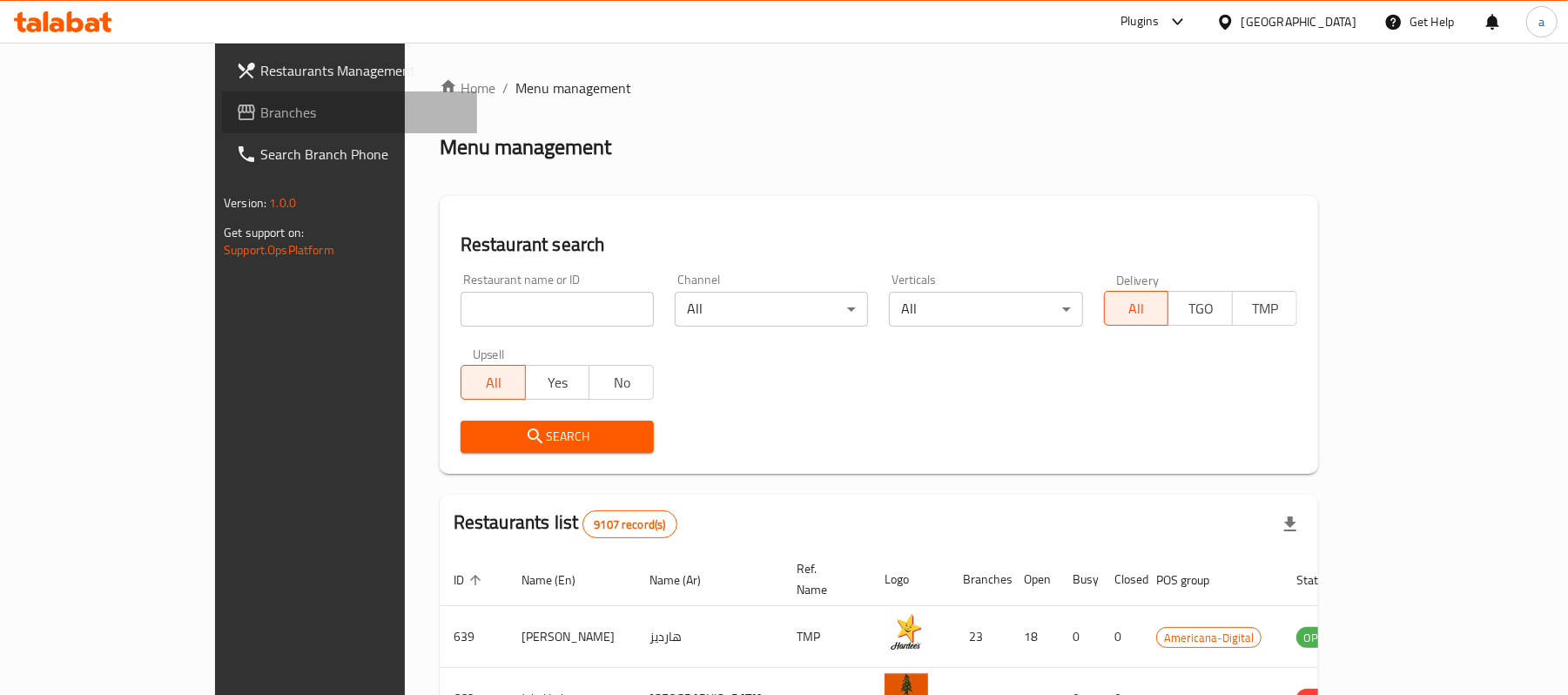
click at [260, 106] on span "Branches" at bounding box center [361, 112] width 203 height 21
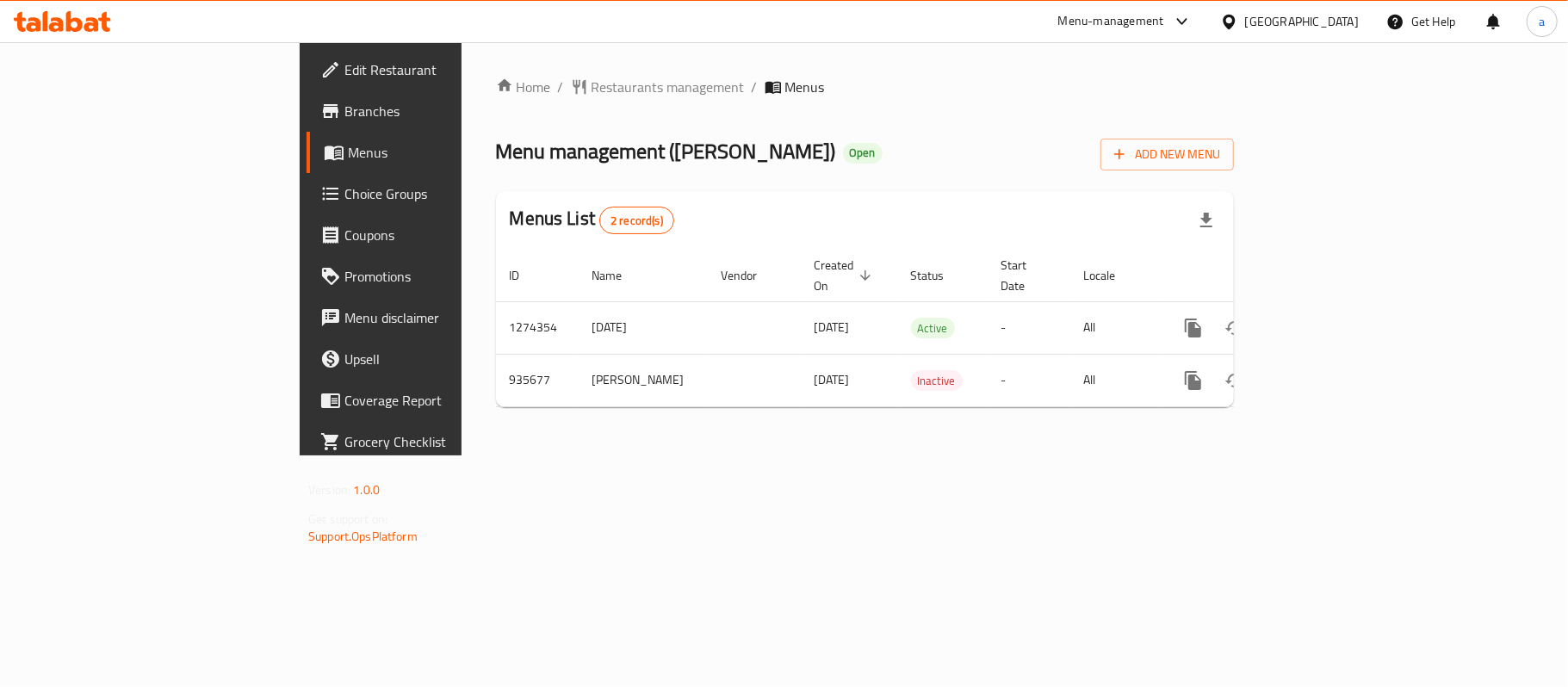
click at [91, 15] on icon at bounding box center [62, 21] width 97 height 21
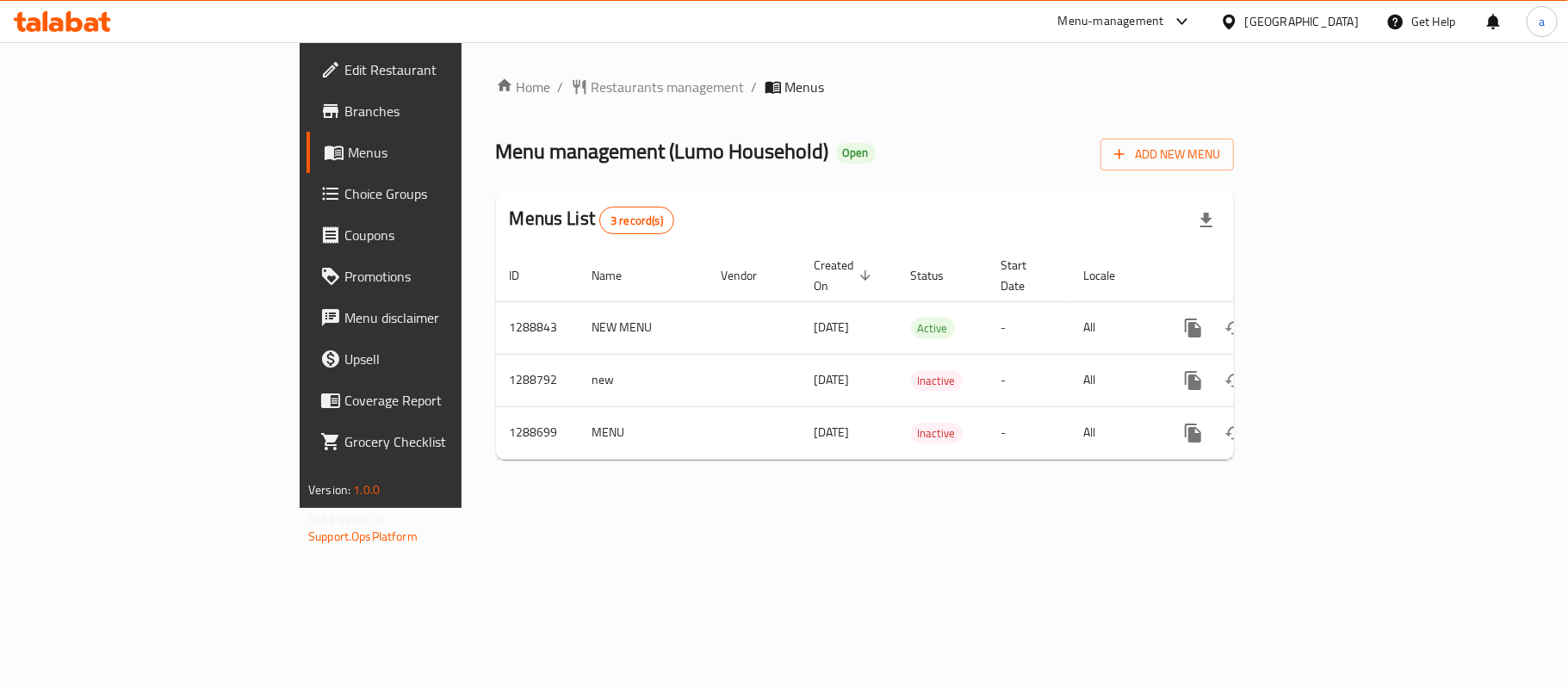
click at [77, 36] on div at bounding box center [62, 22] width 125 height 34
click at [74, 17] on icon at bounding box center [62, 21] width 97 height 21
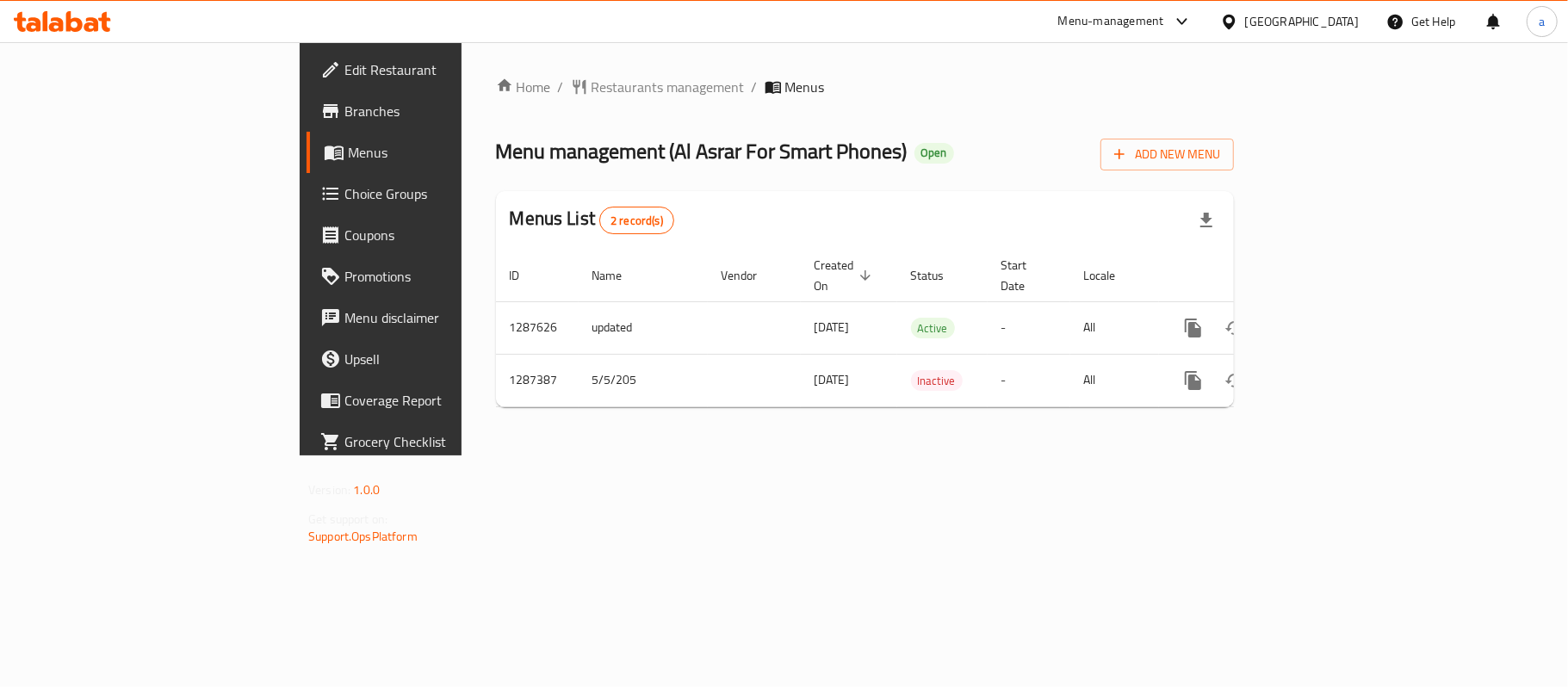
click at [1351, 31] on div "[GEOGRAPHIC_DATA]" at bounding box center [1302, 21] width 113 height 19
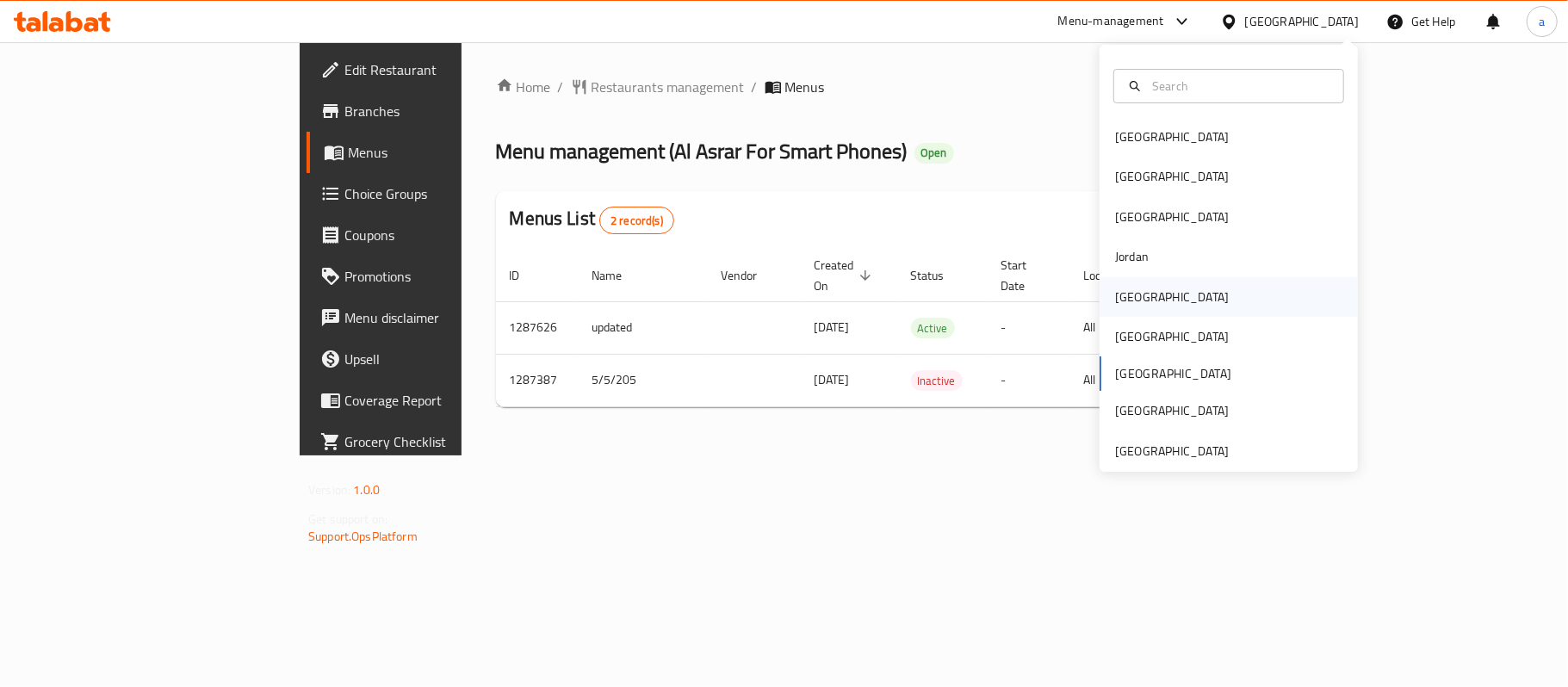
click at [1119, 293] on div "[GEOGRAPHIC_DATA]" at bounding box center [1172, 297] width 113 height 19
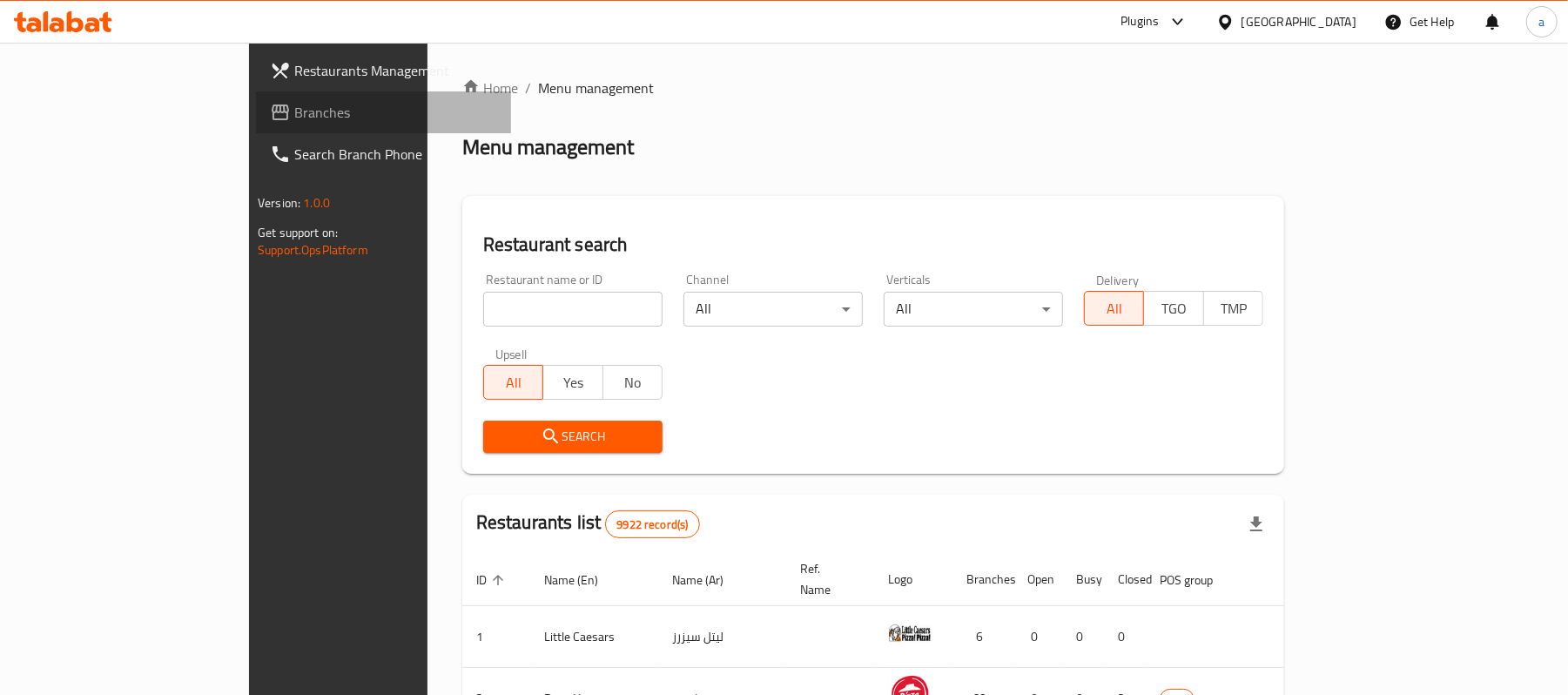
click at [256, 123] on link "Branches" at bounding box center [383, 113] width 255 height 42
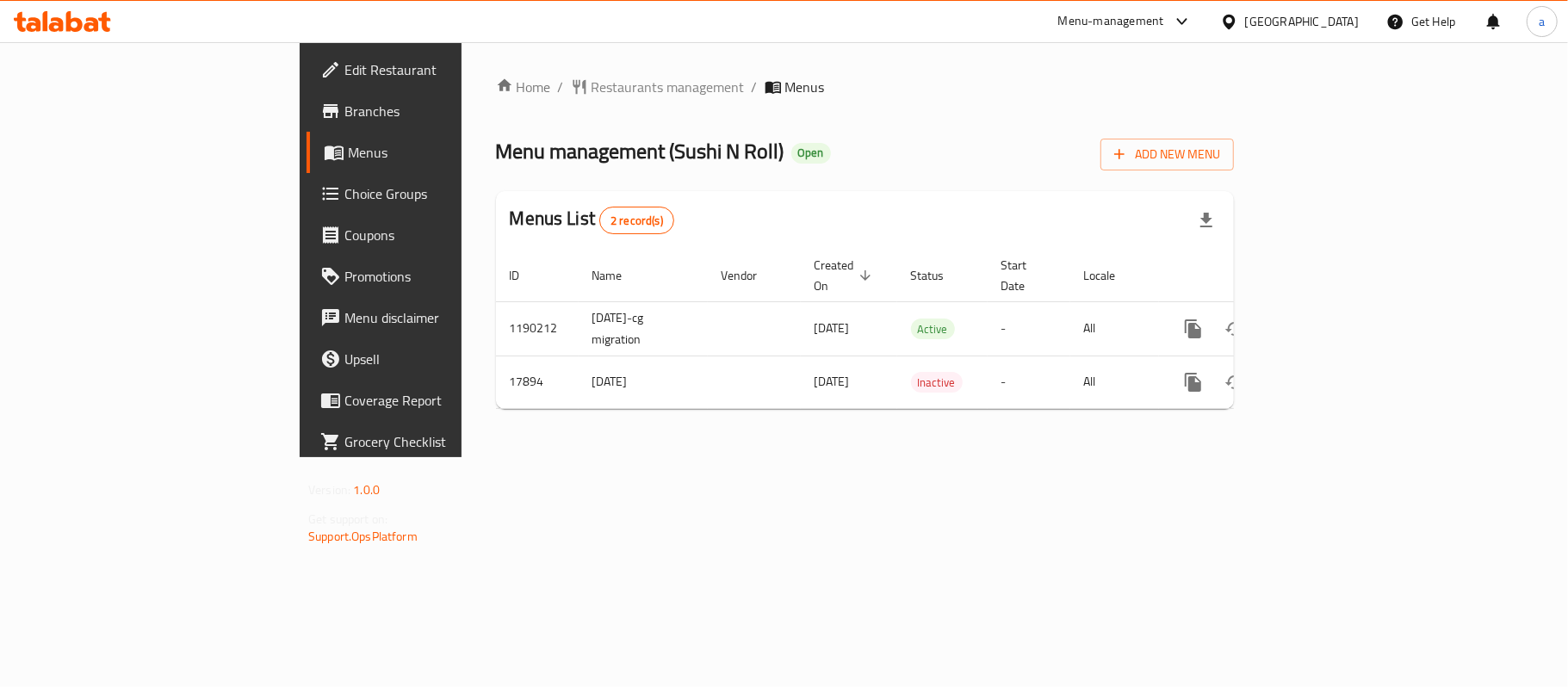
click at [1344, 25] on div "[GEOGRAPHIC_DATA]" at bounding box center [1302, 21] width 113 height 19
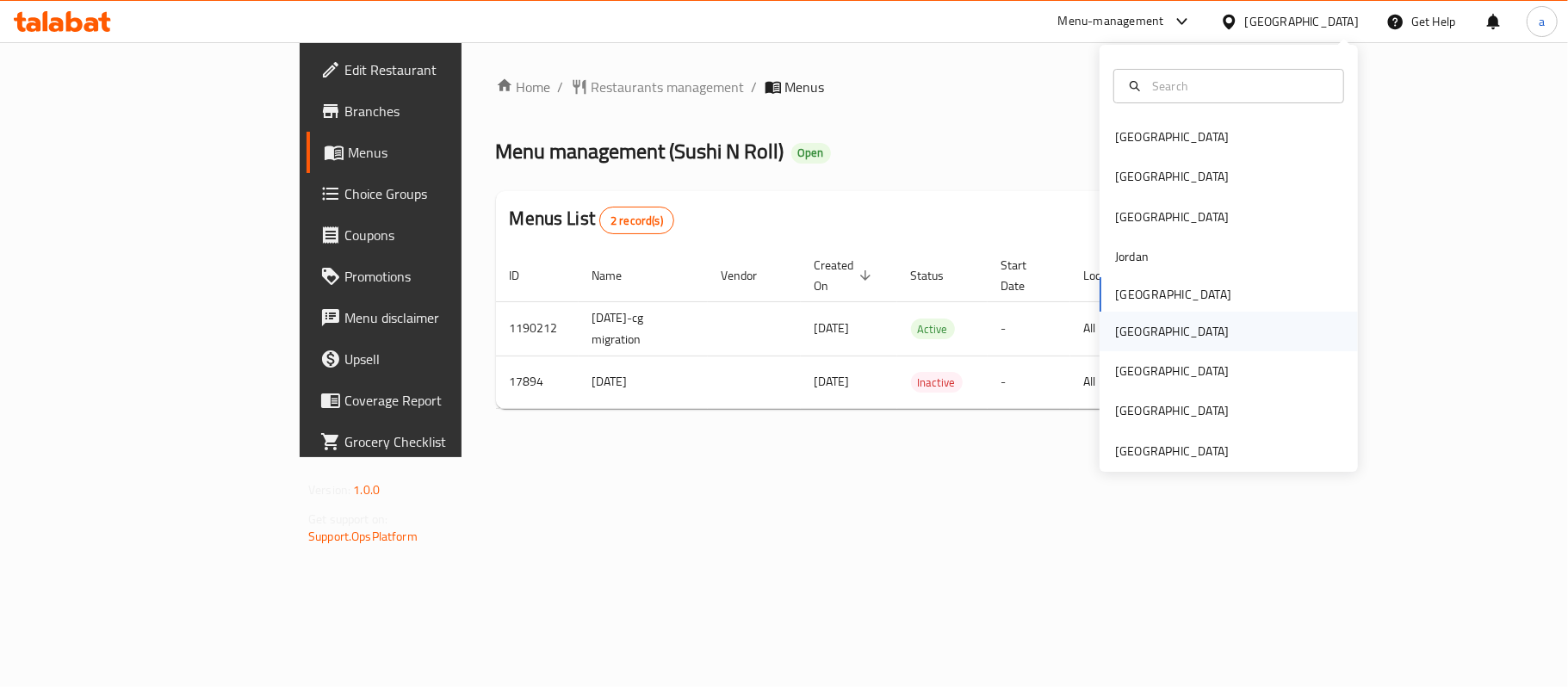
click at [1164, 337] on div "[GEOGRAPHIC_DATA]" at bounding box center [1228, 332] width 258 height 40
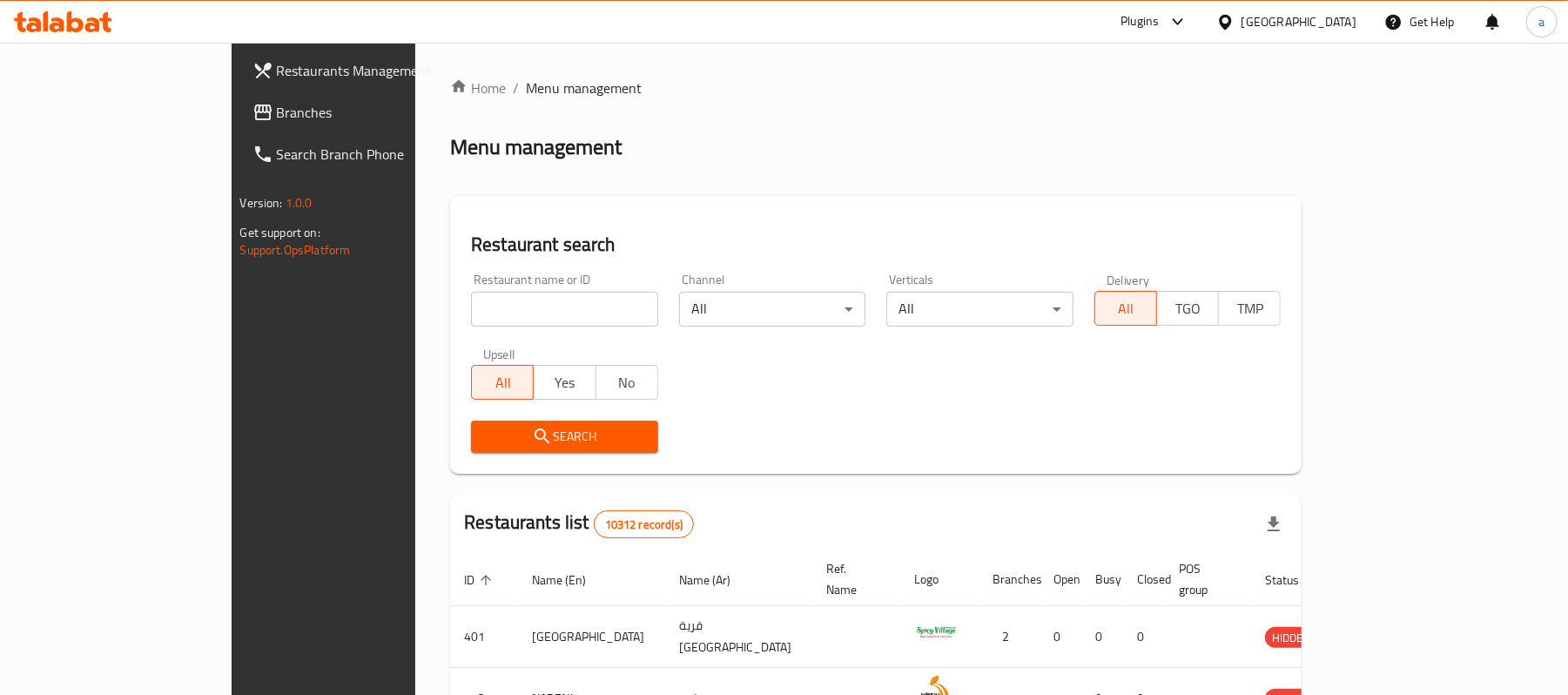
click at [276, 112] on span "Branches" at bounding box center [377, 112] width 203 height 21
